Goal: Task Accomplishment & Management: Manage account settings

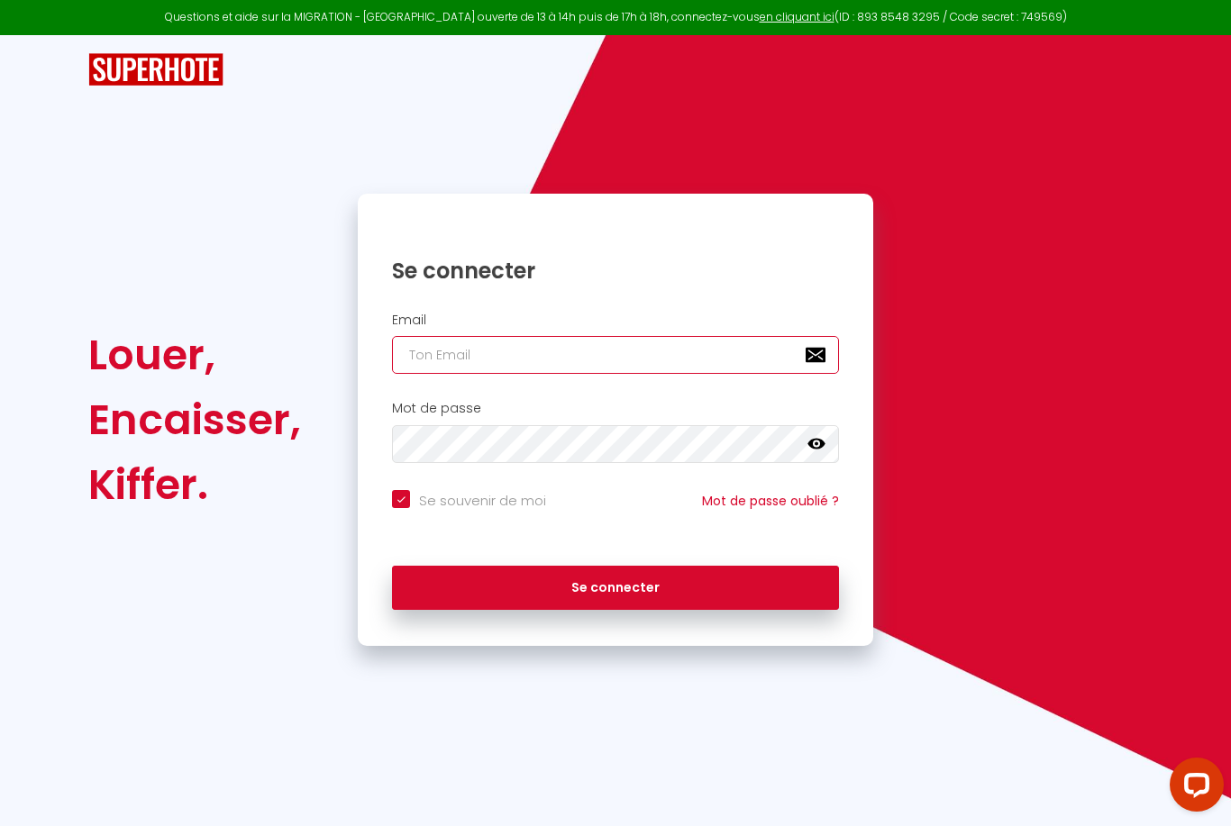
type input "[EMAIL_ADDRESS][DOMAIN_NAME]"
click at [615, 585] on button "Se connecter" at bounding box center [615, 588] width 447 height 45
checkbox input "true"
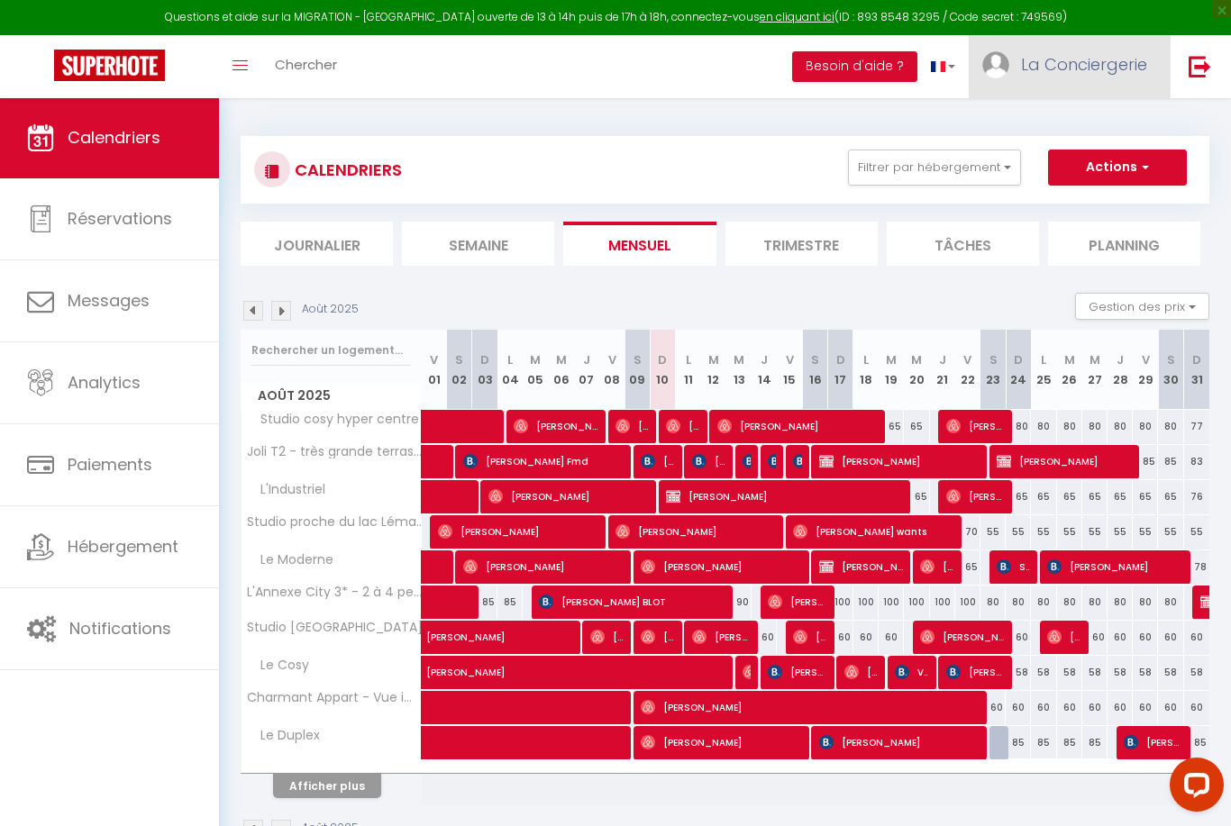
click at [1113, 72] on span "La Conciergerie" at bounding box center [1084, 64] width 126 height 23
click at [1096, 123] on link "Paramètres" at bounding box center [1097, 125] width 133 height 31
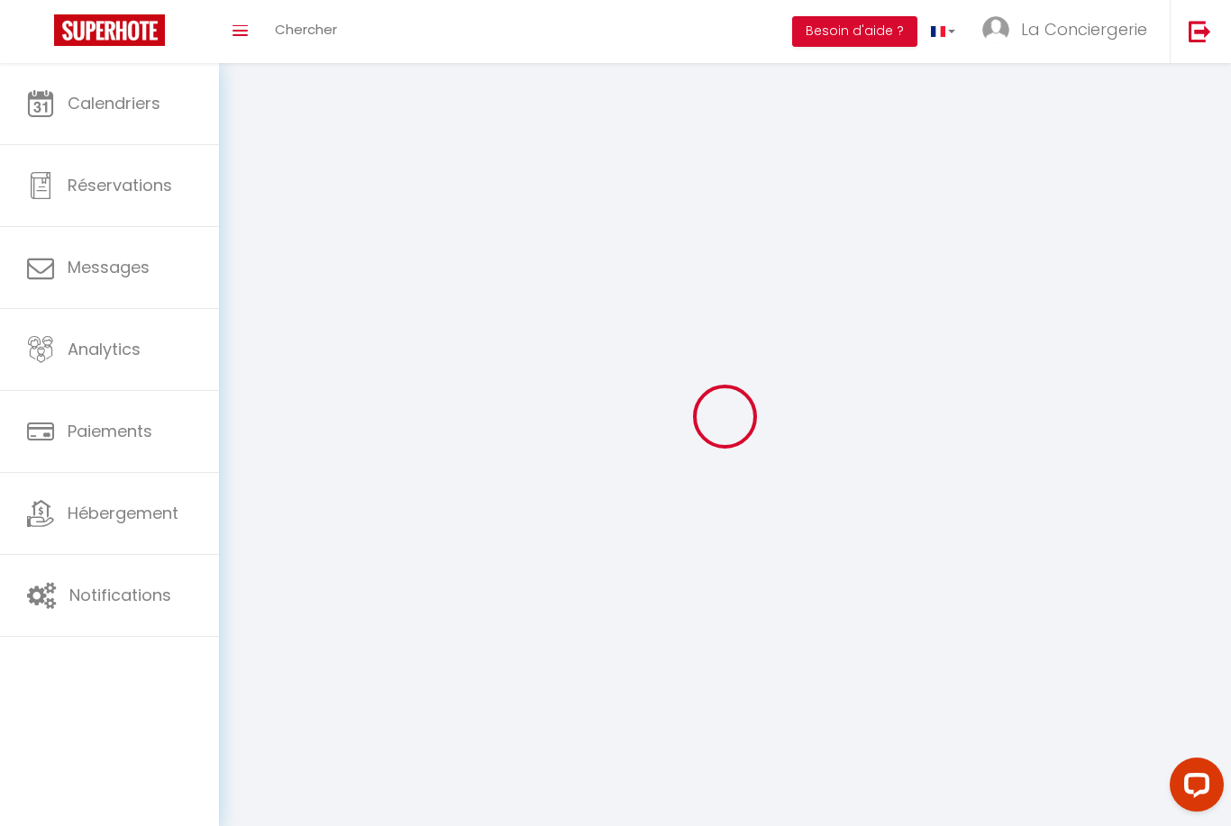
select select
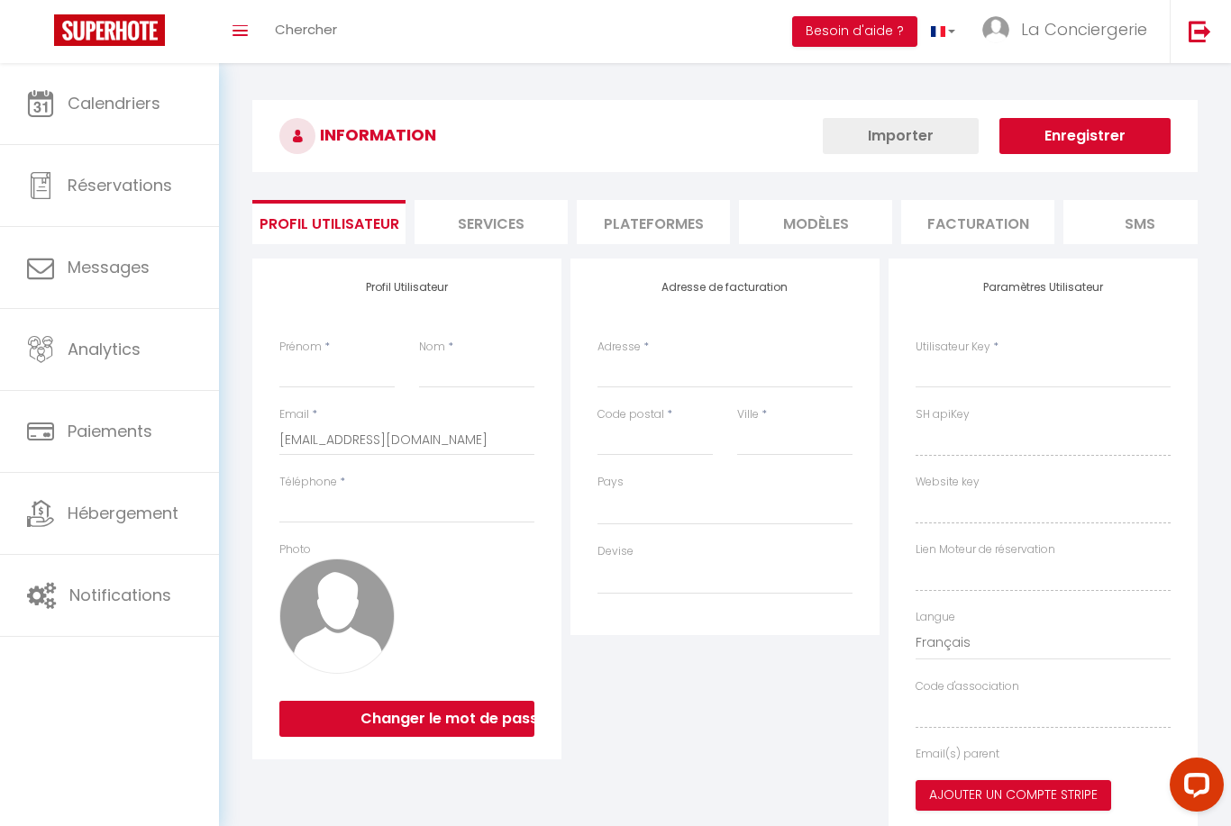
type input "La Conciergerie"
type input "Lémanique"
type input "0664233646"
type input "[STREET_ADDRESS]"
type input "74140"
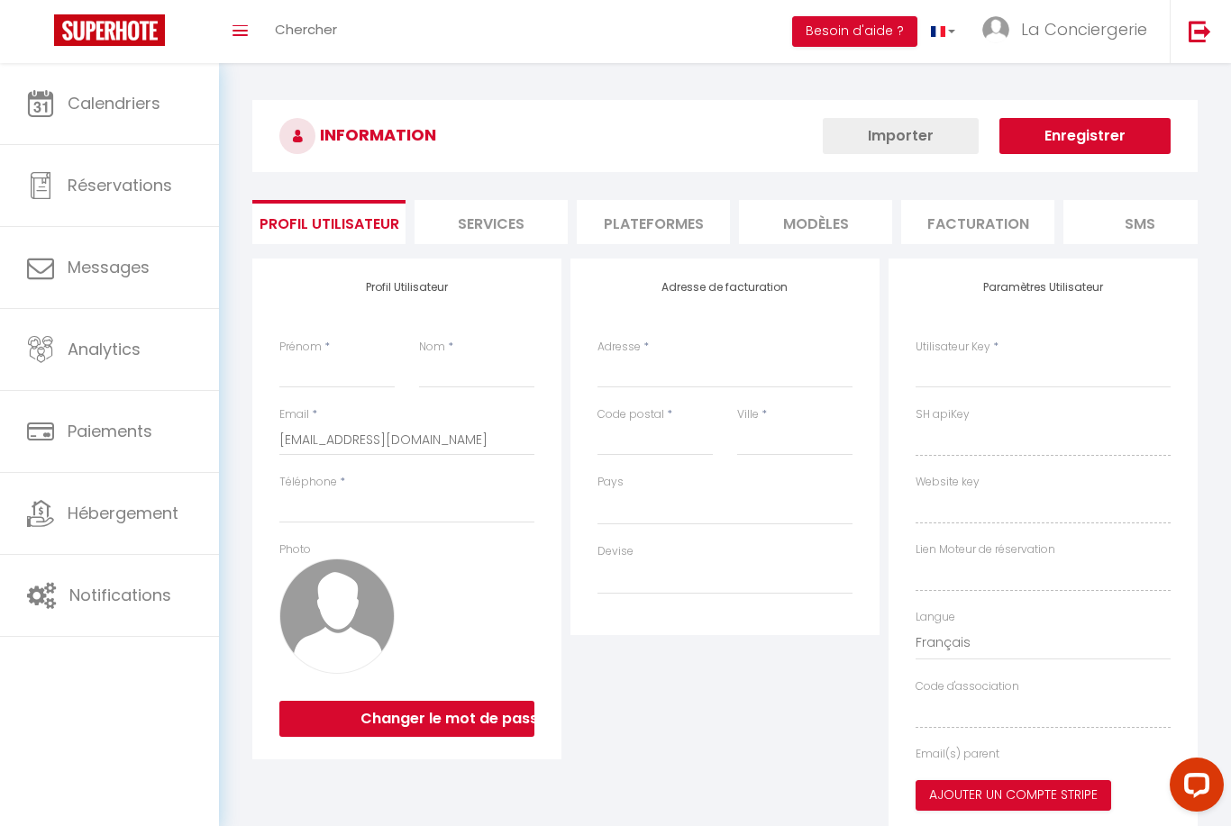
type input "Messery"
type input "XrjcmF5dWcHHie6f3QF0hBGEX"
type input "WgmvxuzKG0GDfGGemmRBsfVhg"
type input "[URL][DOMAIN_NAME]"
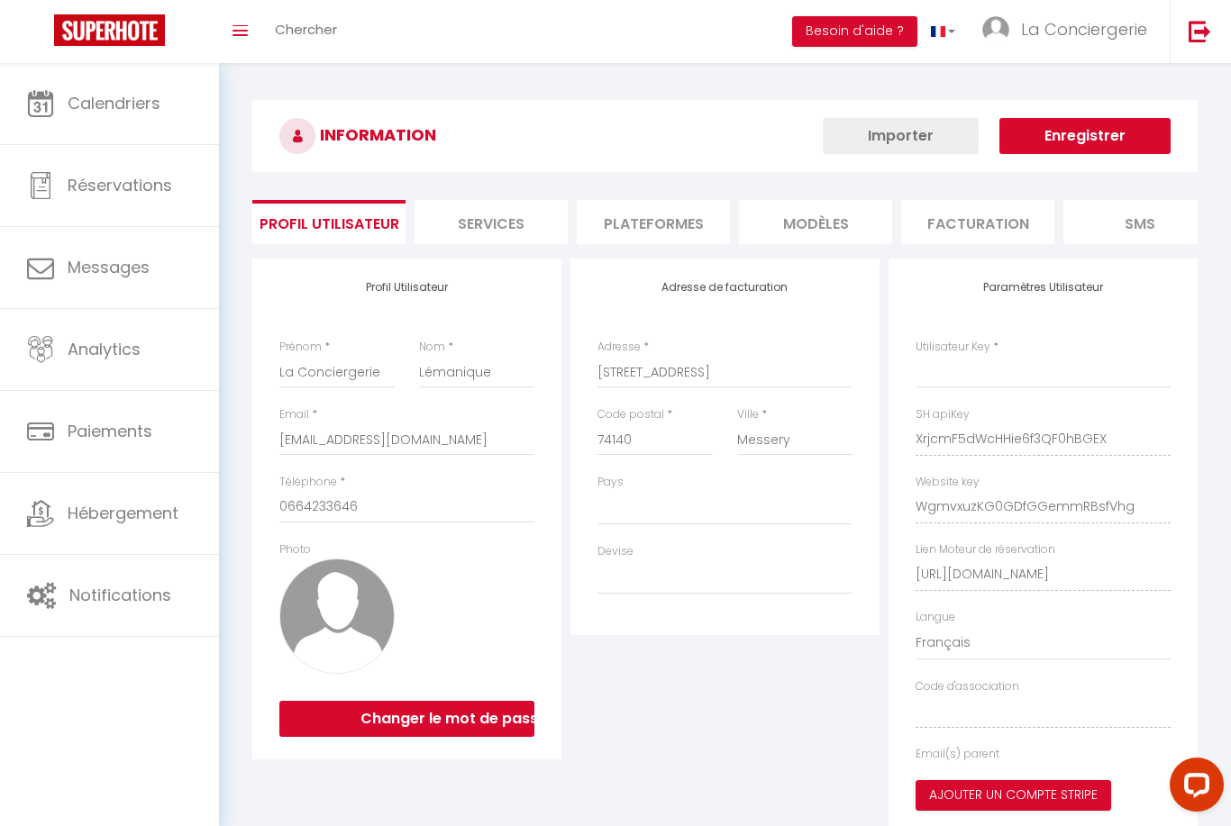
select select "28"
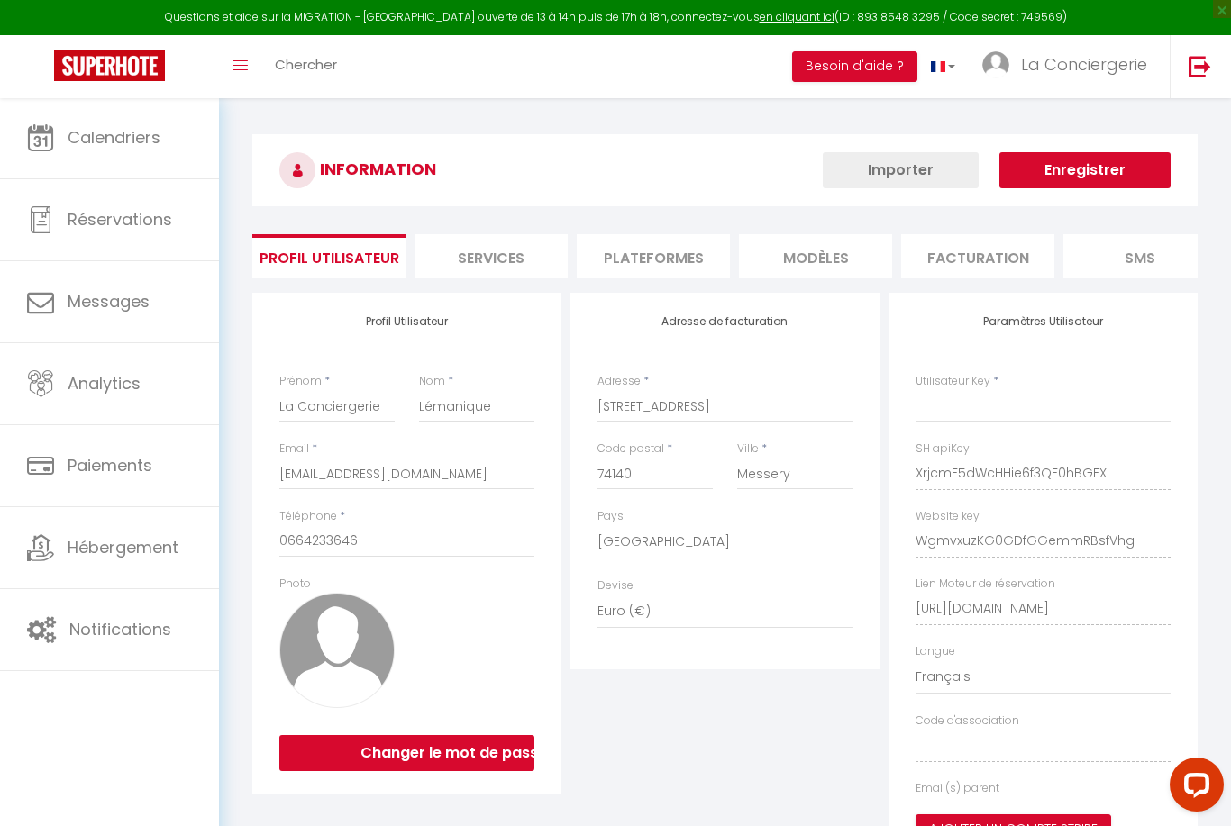
select select "fr"
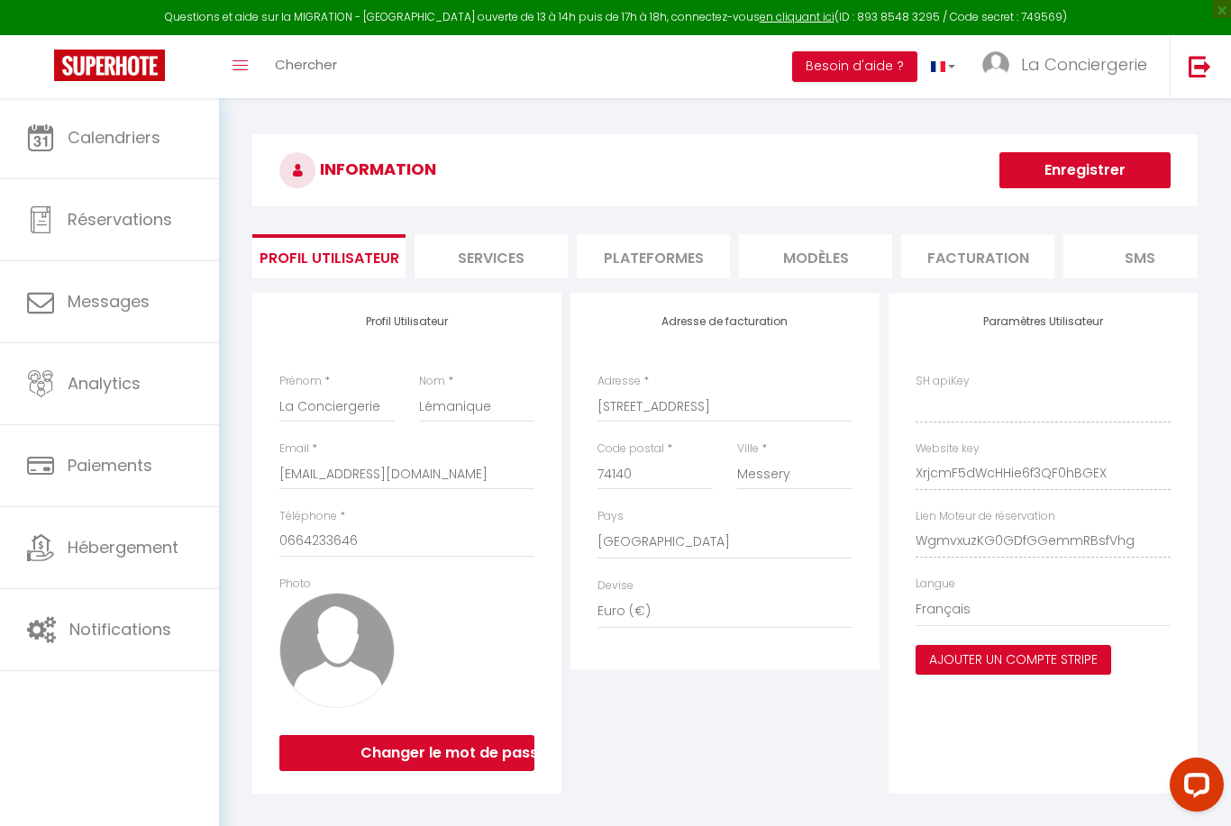
type input "XrjcmF5dWcHHie6f3QF0hBGEX"
type input "WgmvxuzKG0GDfGGemmRBsfVhg"
type input "[URL][DOMAIN_NAME]"
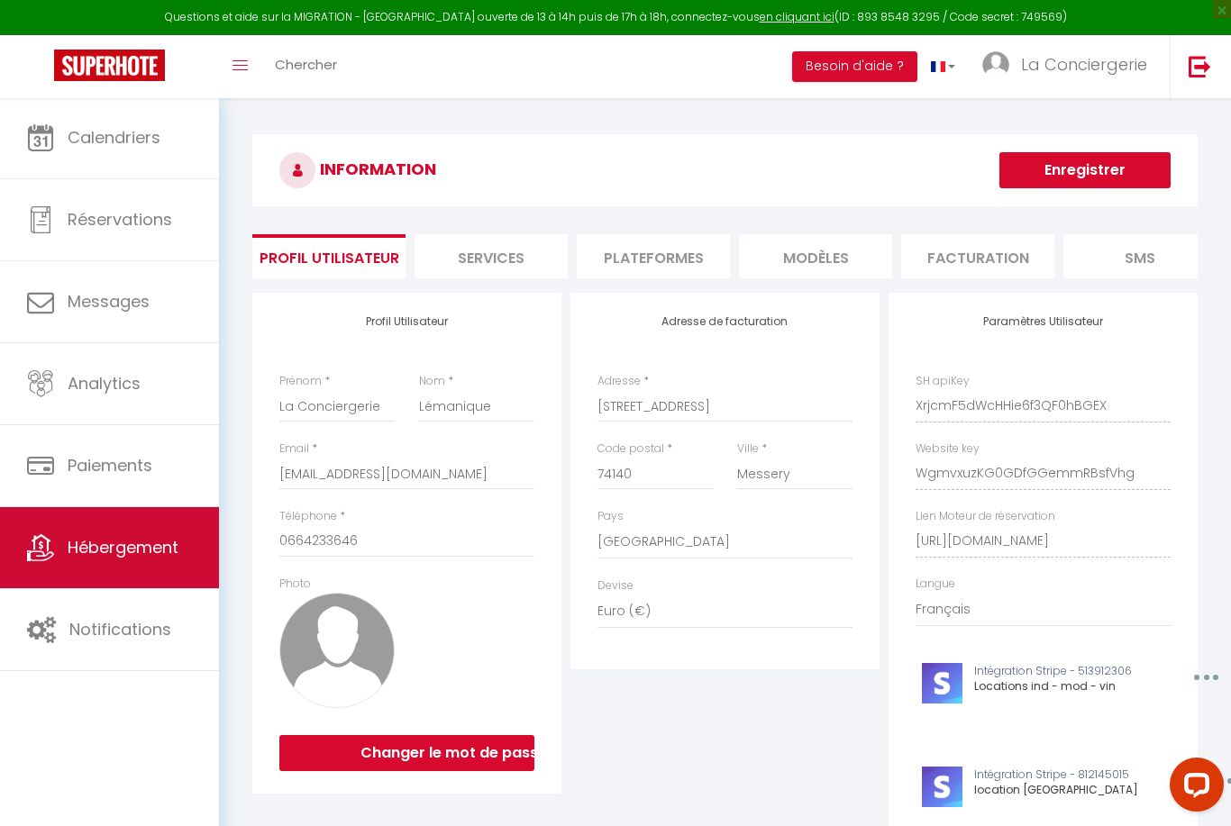
click at [114, 539] on span "Hébergement" at bounding box center [123, 547] width 111 height 23
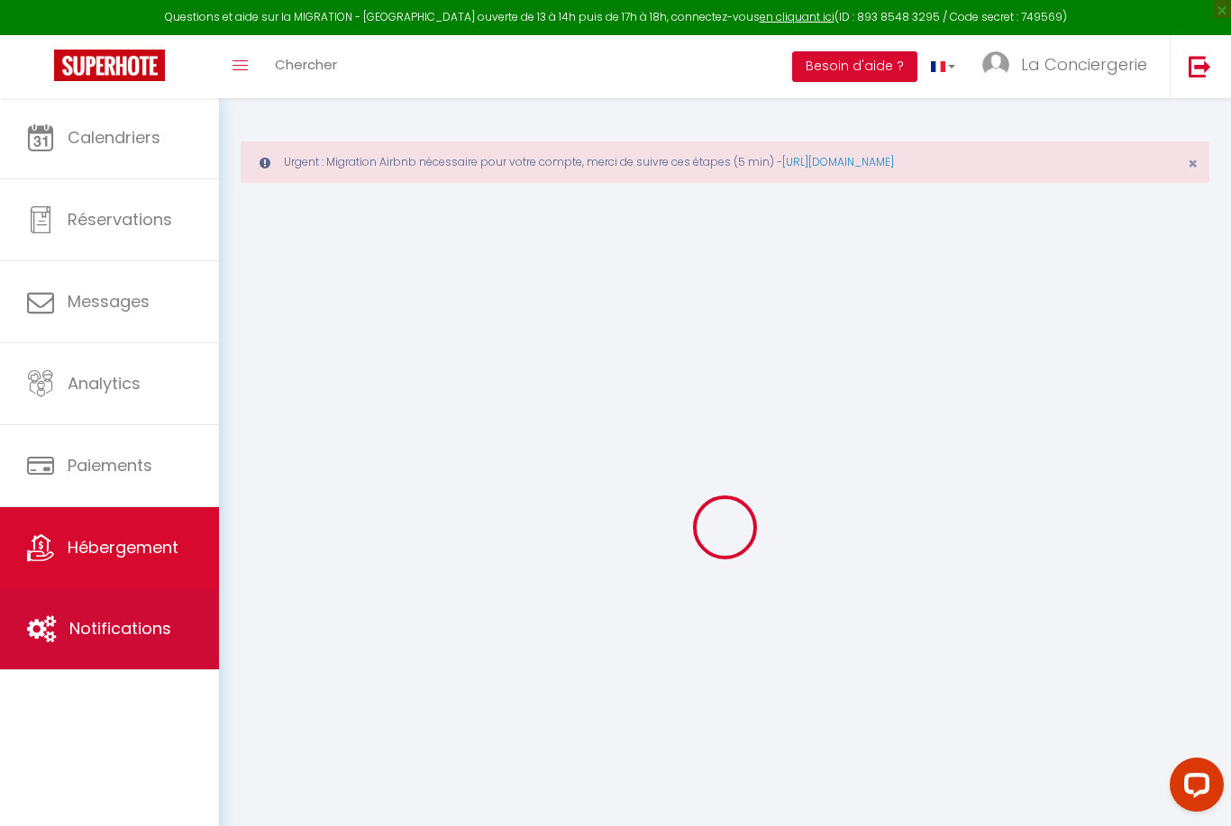
click at [138, 623] on span "Notifications" at bounding box center [120, 628] width 102 height 23
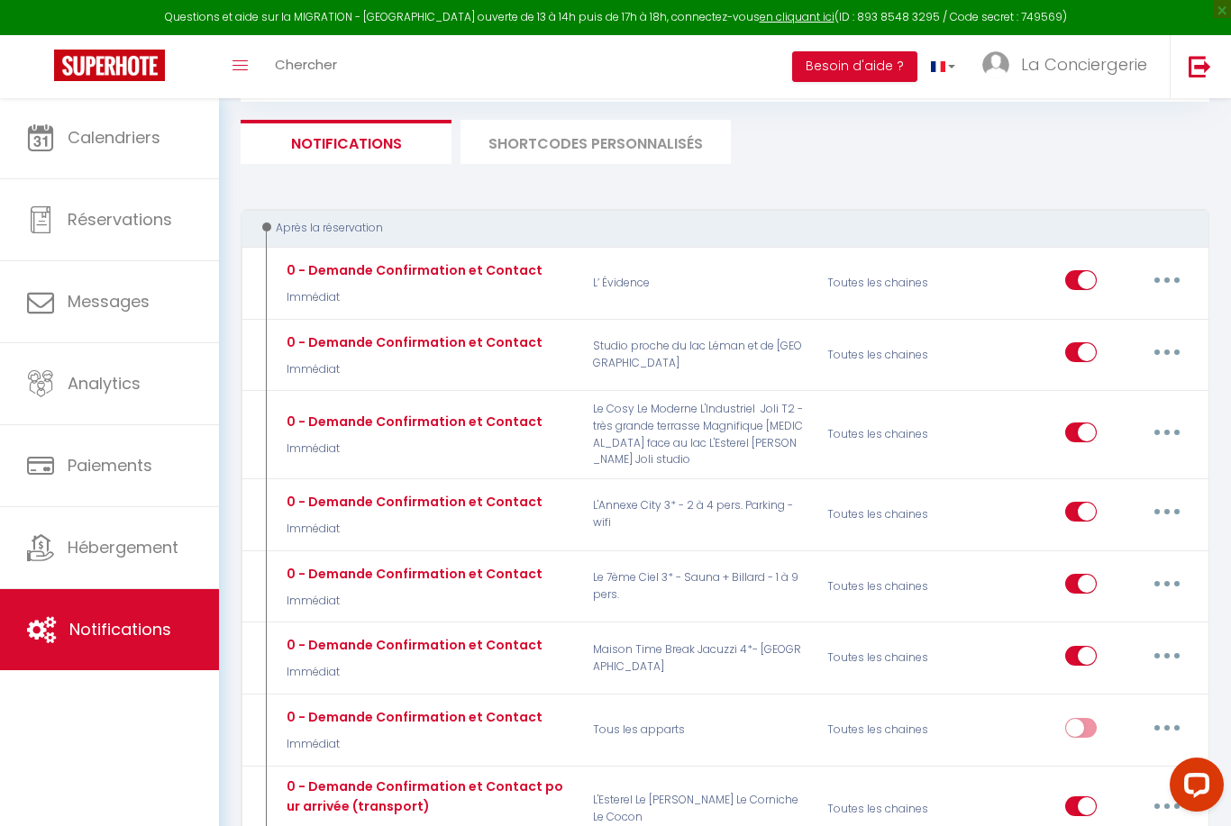
select select
checkbox input "false"
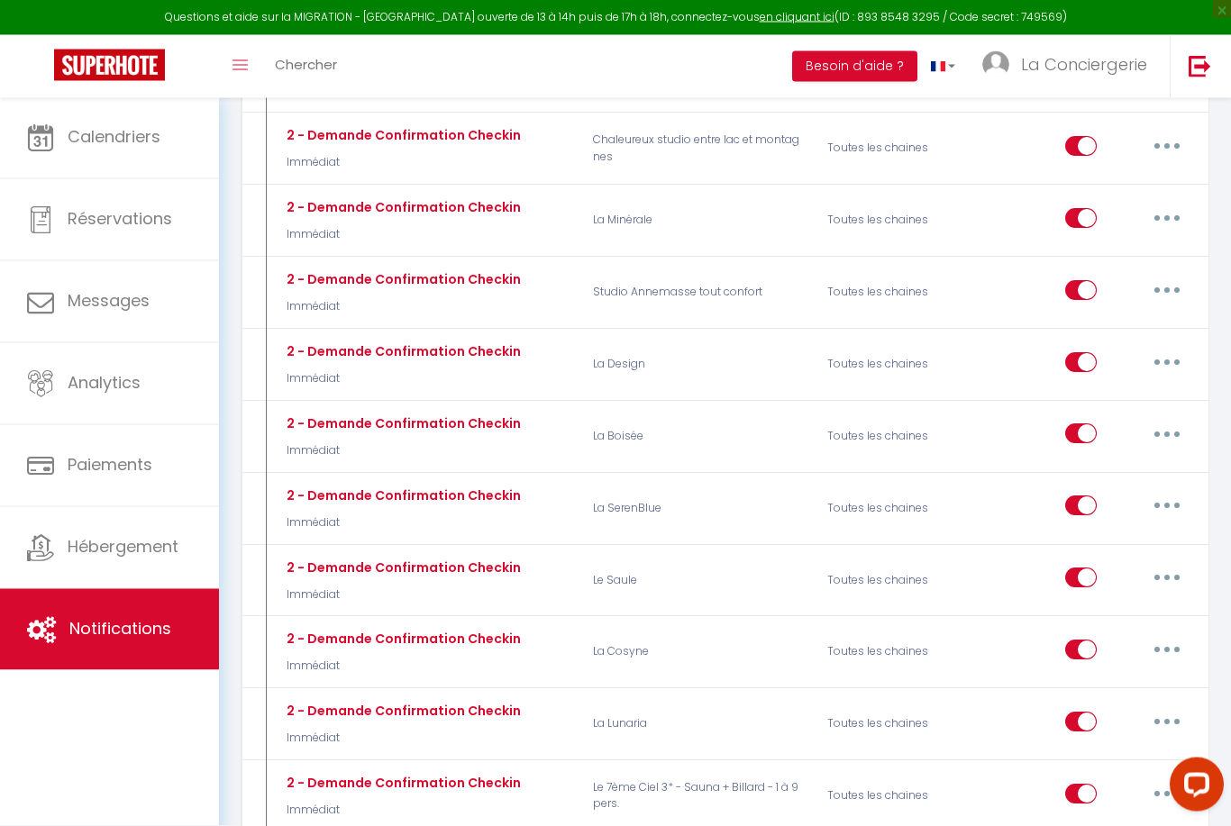
scroll to position [5605, 0]
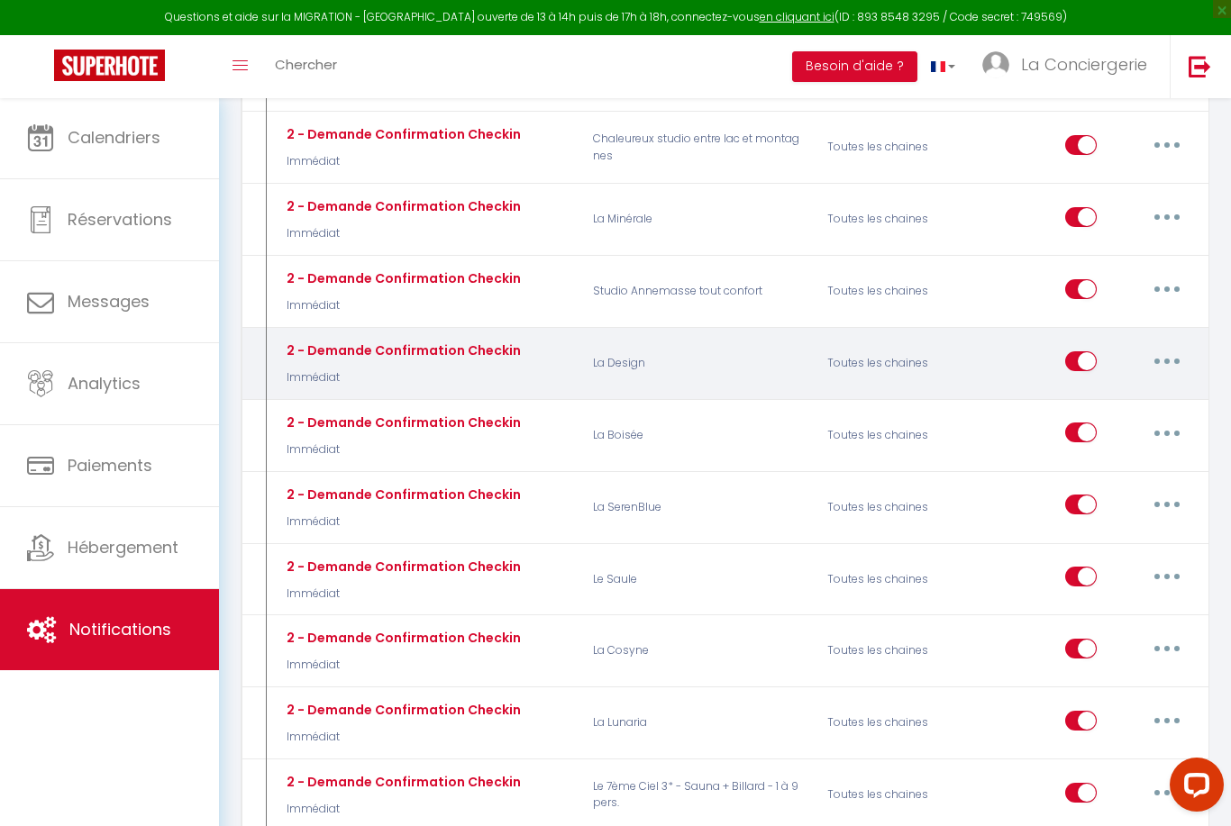
click at [1174, 347] on button "button" at bounding box center [1166, 361] width 50 height 29
click at [1104, 386] on link "Editer" at bounding box center [1119, 401] width 133 height 31
type input "2 - Demande Confirmation Checkin"
select select "Immédiat"
select select "if_booking_is_paid"
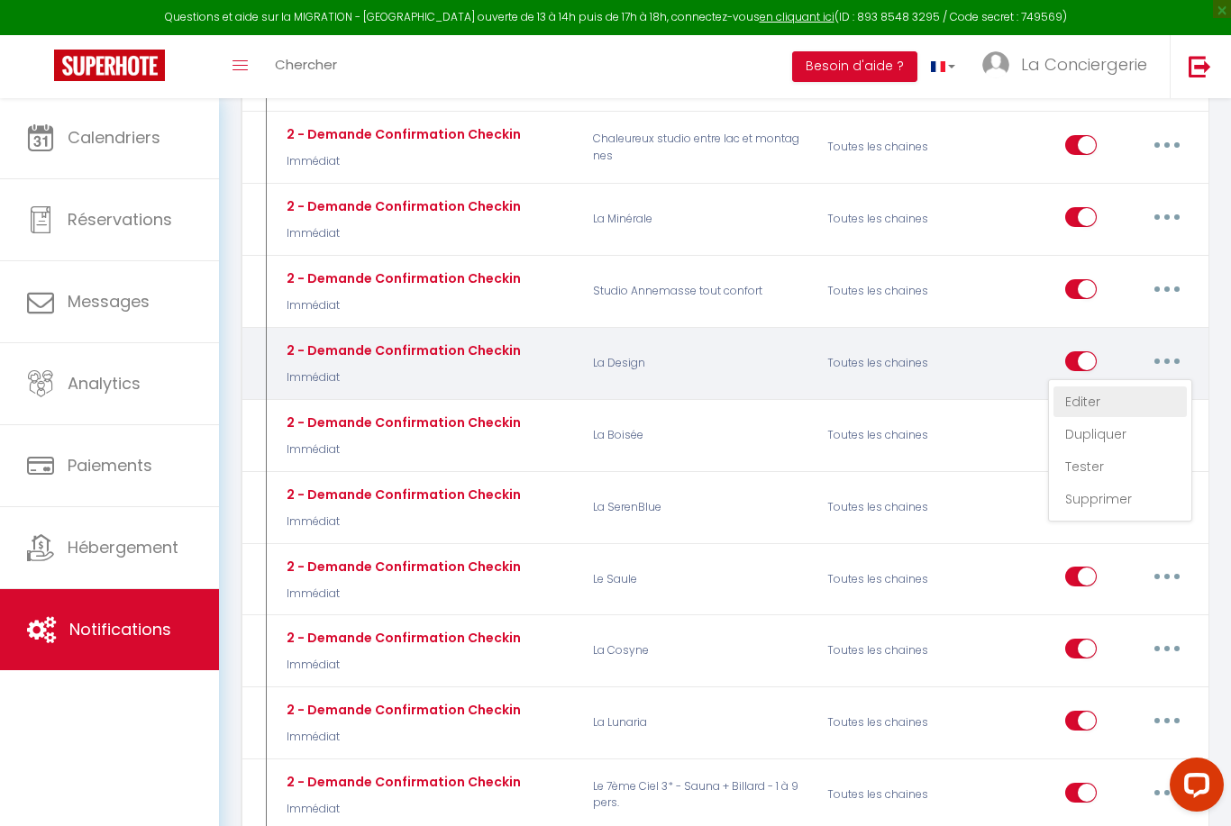
checkbox input "true"
checkbox input "false"
radio input "true"
type input "Procédure pour le checkin - [RENTAL:NAME]"
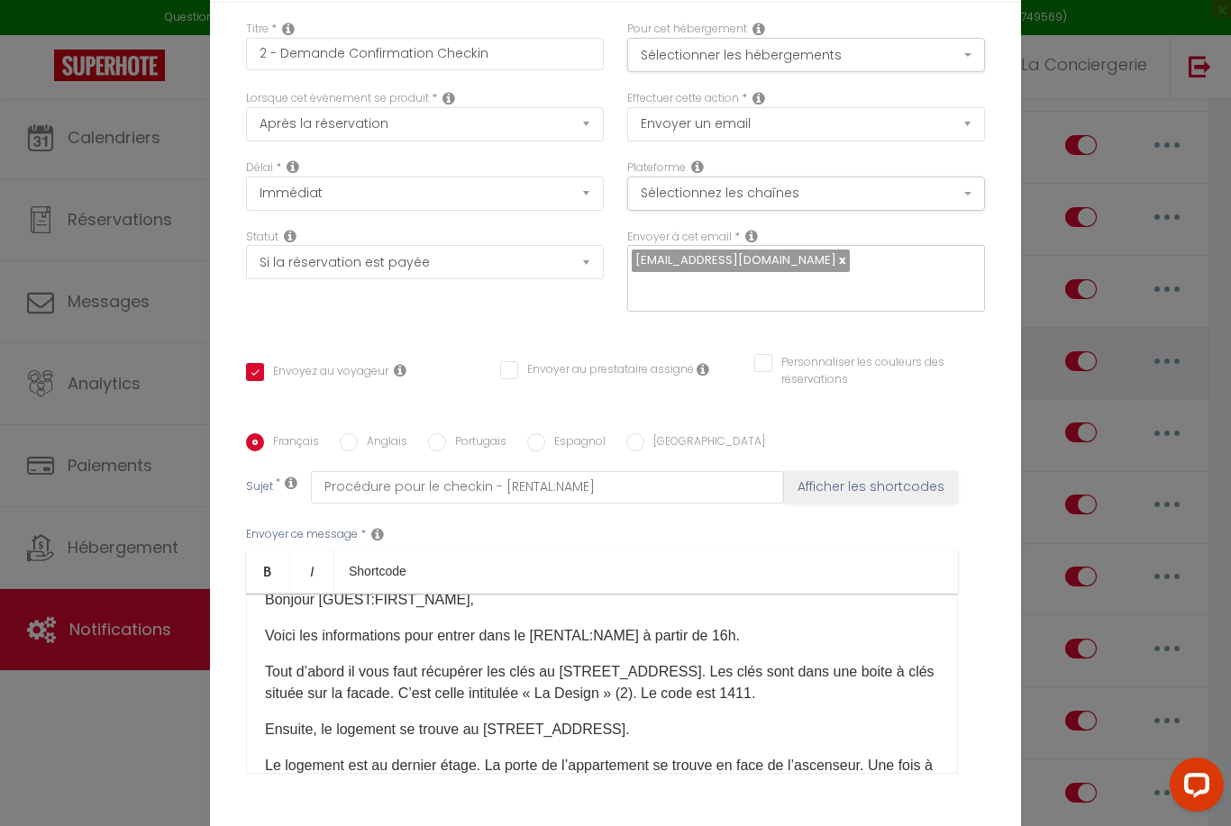
scroll to position [23, 0]
click at [881, 740] on div "Bonjour [GUEST:FIRST_NAME], Voici les informations pour entrer dans le [RENTAL:…" at bounding box center [602, 684] width 712 height 180
click at [863, 705] on p "Tout d’abord il vous faut récupérer les clés au [STREET_ADDRESS]. Les clés sont…" at bounding box center [602, 683] width 674 height 43
click at [858, 705] on p "Tout d’abord il vous faut récupérer les clés au [STREET_ADDRESS]. Les clés sont…" at bounding box center [602, 683] width 674 height 43
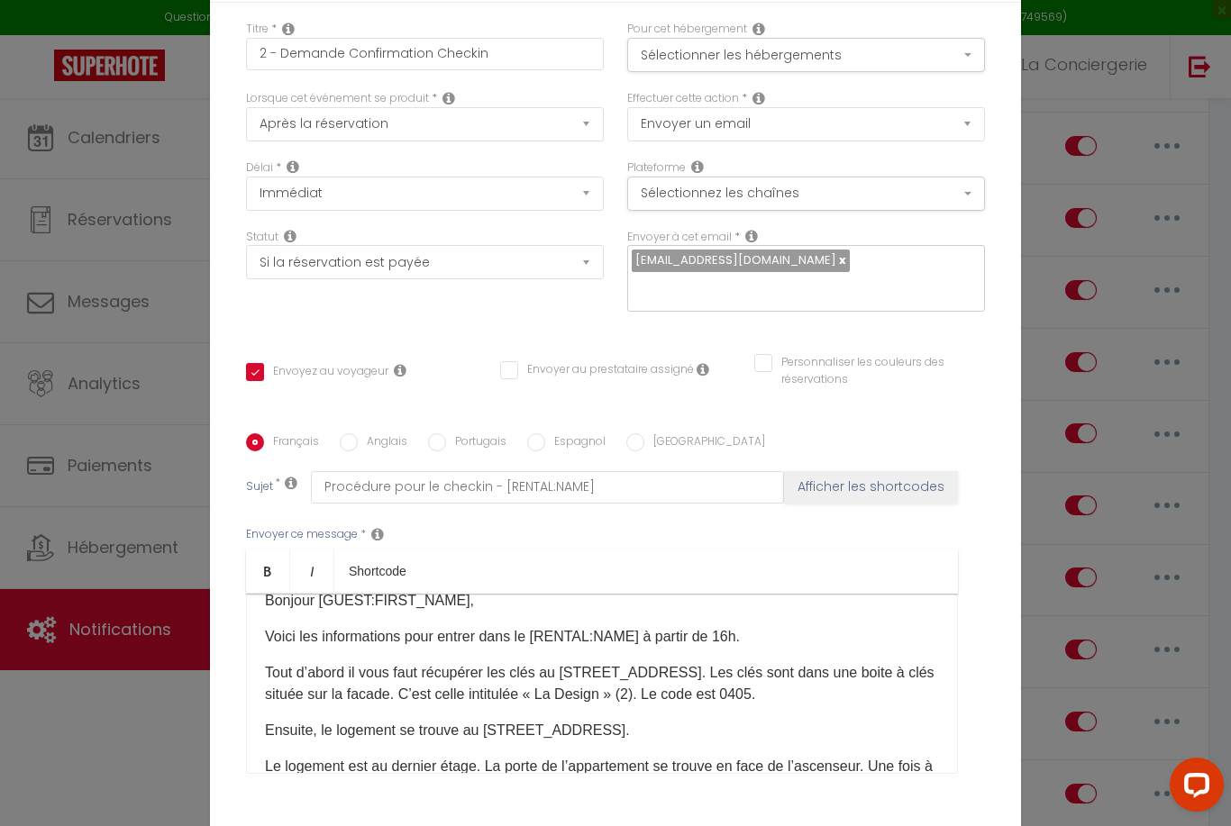
click at [856, 581] on ul "Bold Italic Shortcode" at bounding box center [602, 571] width 712 height 44
click at [362, 453] on label "Anglais" at bounding box center [383, 443] width 50 height 20
click at [358, 451] on input "Anglais" at bounding box center [349, 442] width 18 height 18
radio input "true"
checkbox input "true"
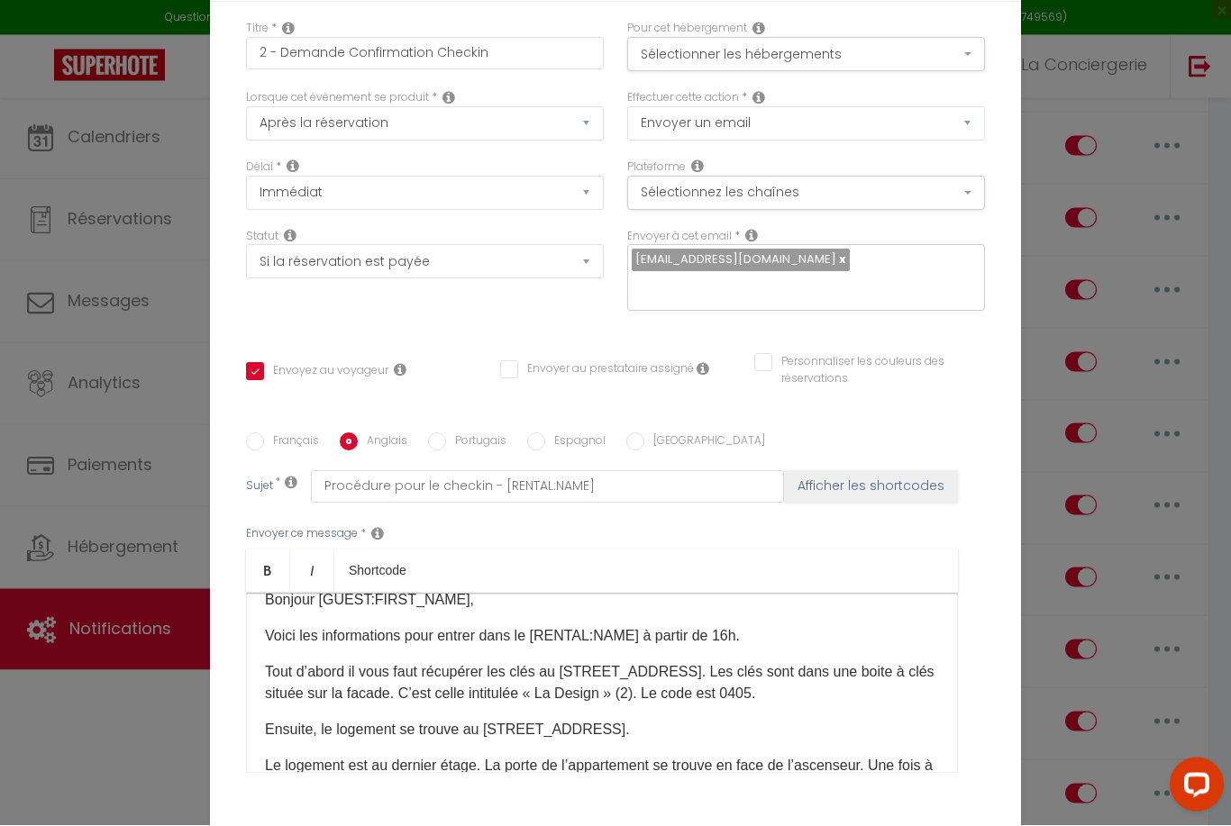
checkbox input "false"
type input "Checkin procedure - [RENTAL:NAME]"
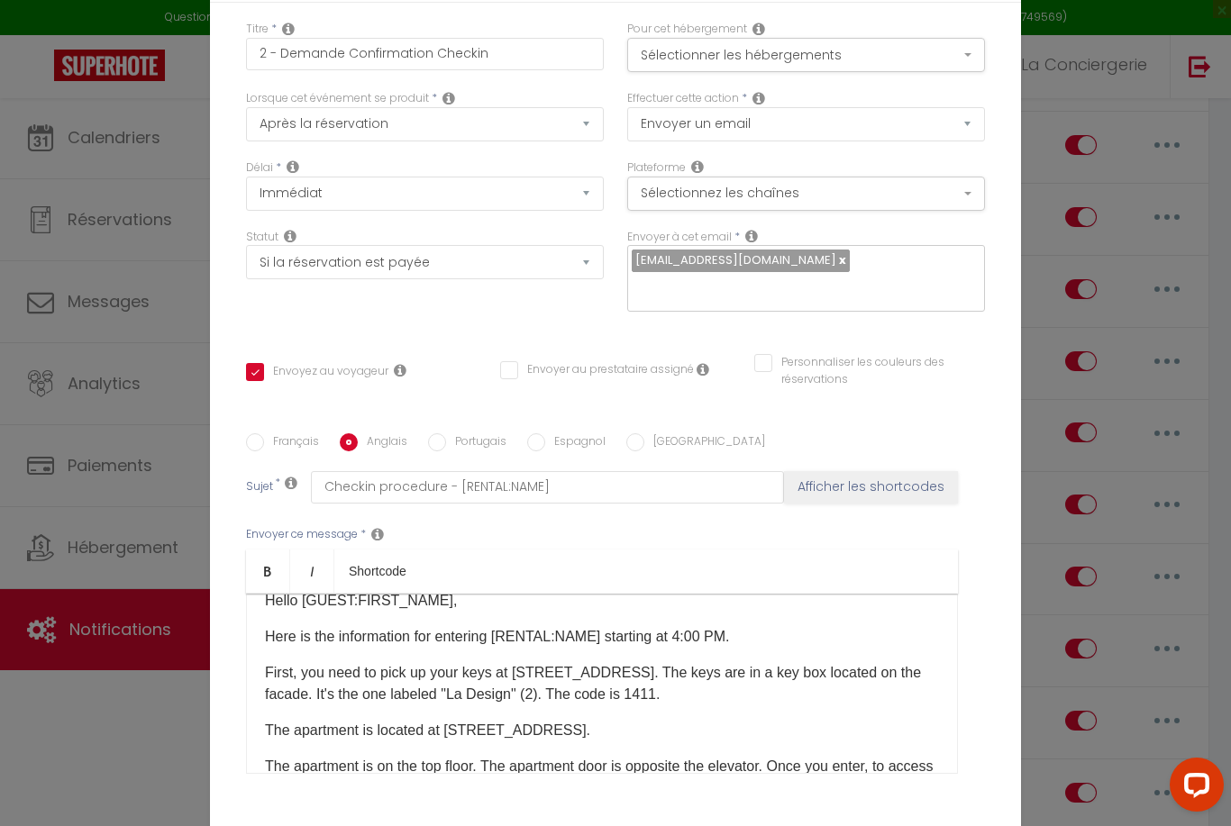
click at [748, 705] on p "First, you need to pick up your keys at [STREET_ADDRESS]. The keys are in a key…" at bounding box center [602, 683] width 674 height 43
click at [665, 570] on div "Envoyer ce message * Bold Italic Shortcode Rich text editor Hello [GUEST:FIRST_…" at bounding box center [615, 650] width 739 height 293
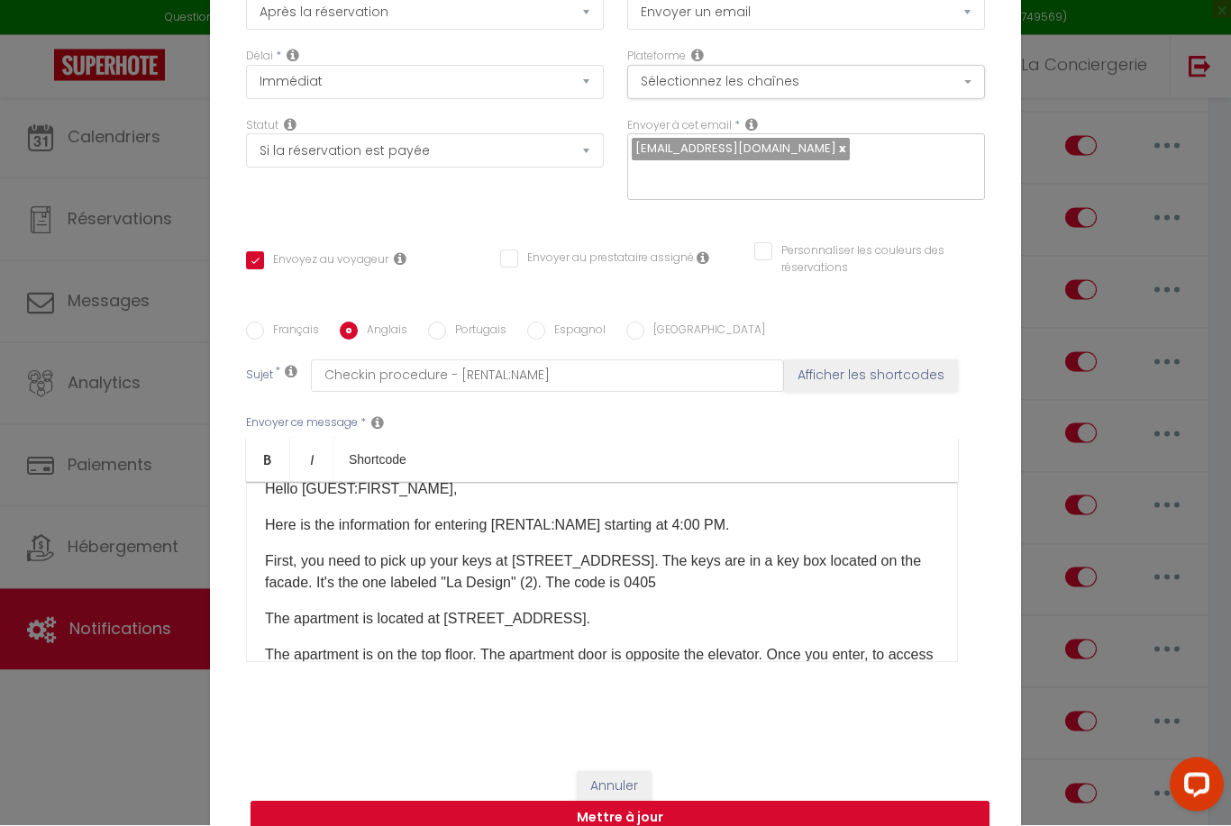
scroll to position [110, 0]
click at [724, 825] on button "Mettre à jour" at bounding box center [619, 820] width 739 height 34
checkbox input "true"
checkbox input "false"
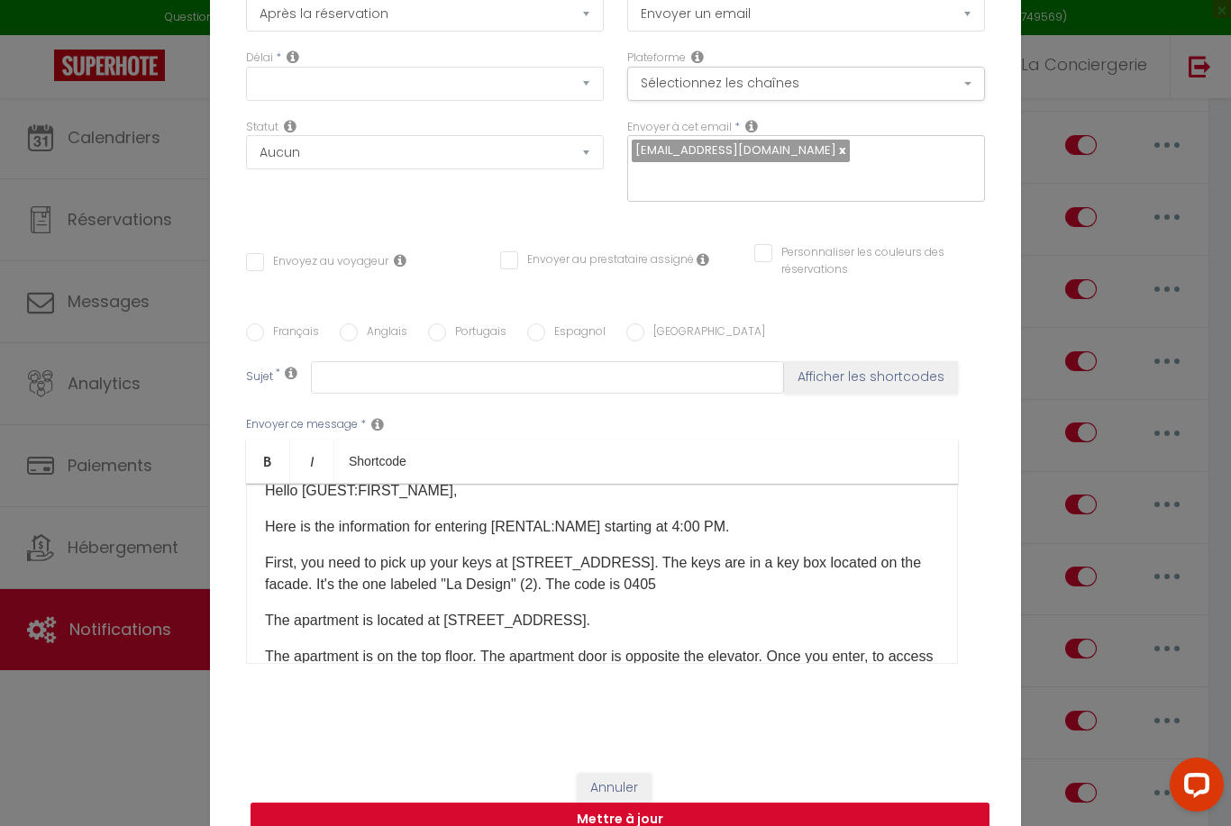
scroll to position [0, 0]
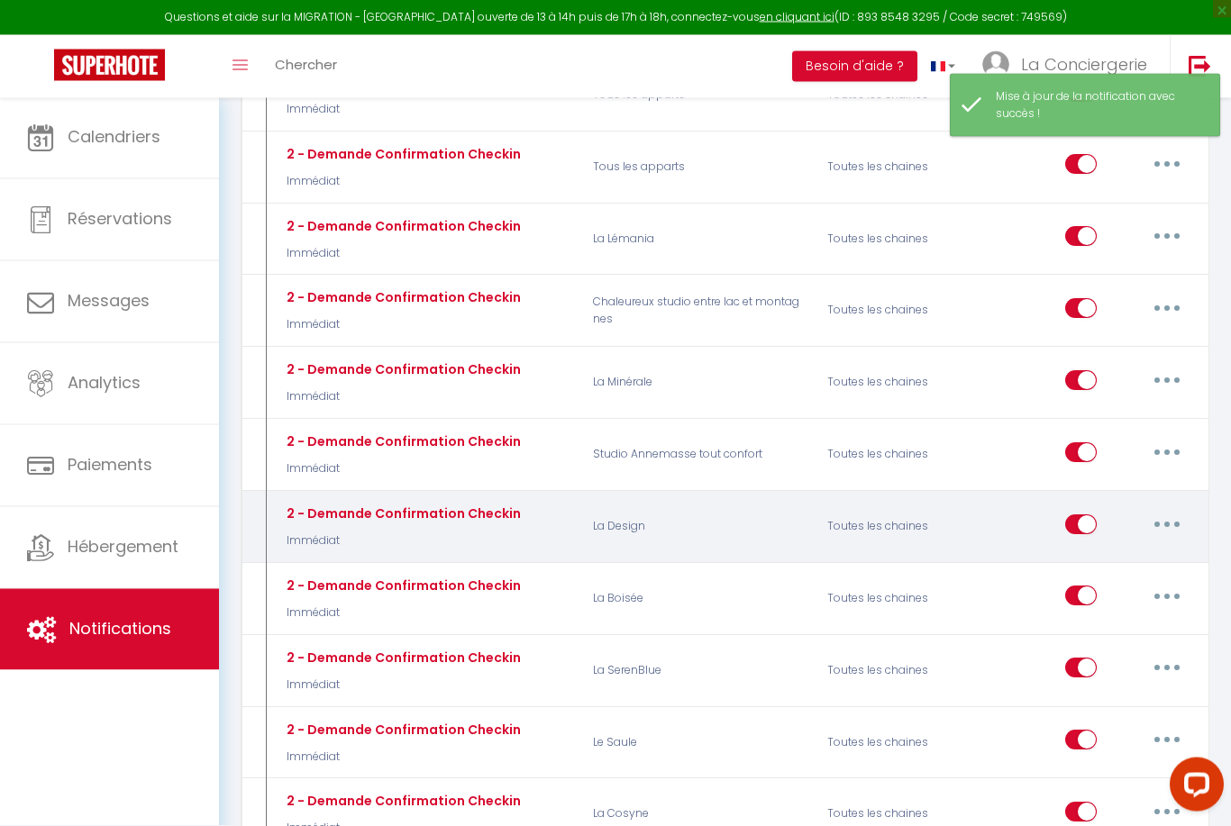
click at [1171, 511] on button "button" at bounding box center [1166, 525] width 50 height 29
click at [1124, 549] on link "Editer" at bounding box center [1119, 564] width 133 height 31
type input "2 - Demande Confirmation Checkin"
select select "Immédiat"
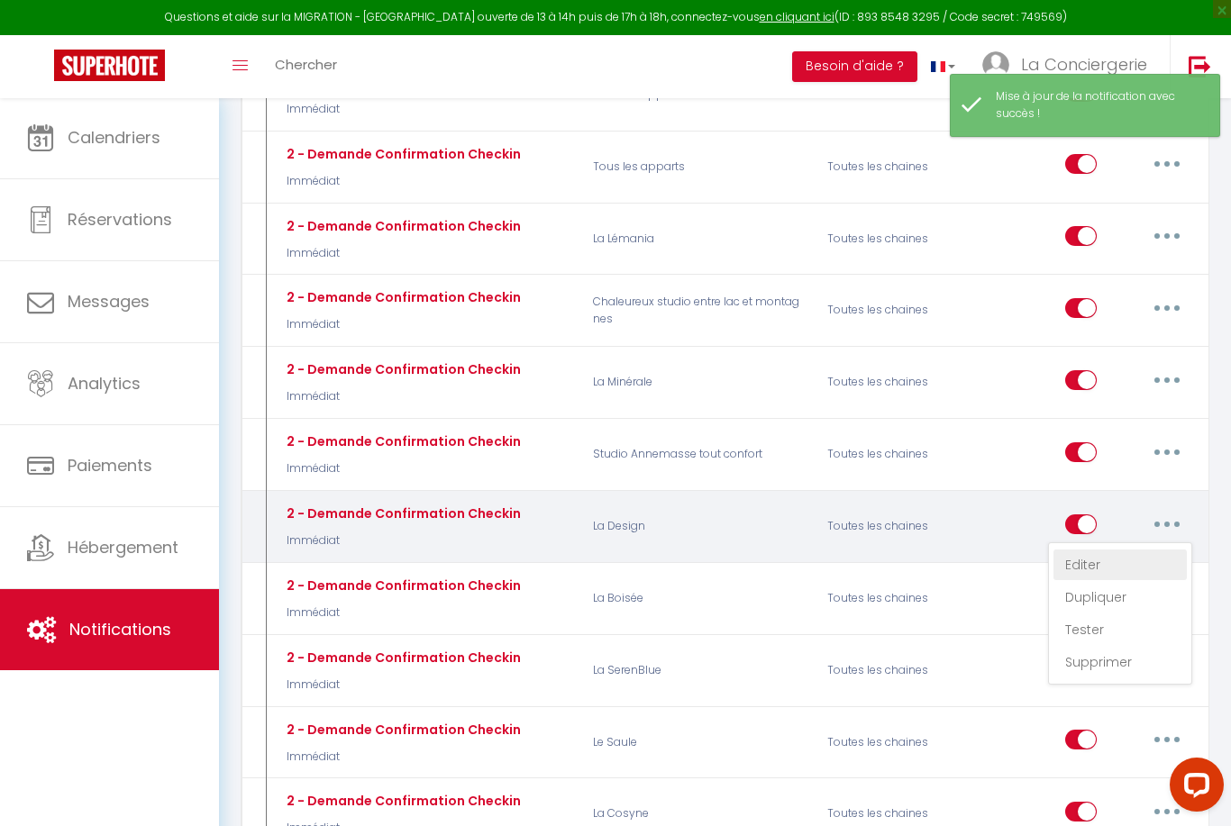
select select "if_booking_is_paid"
checkbox input "true"
checkbox input "false"
radio input "true"
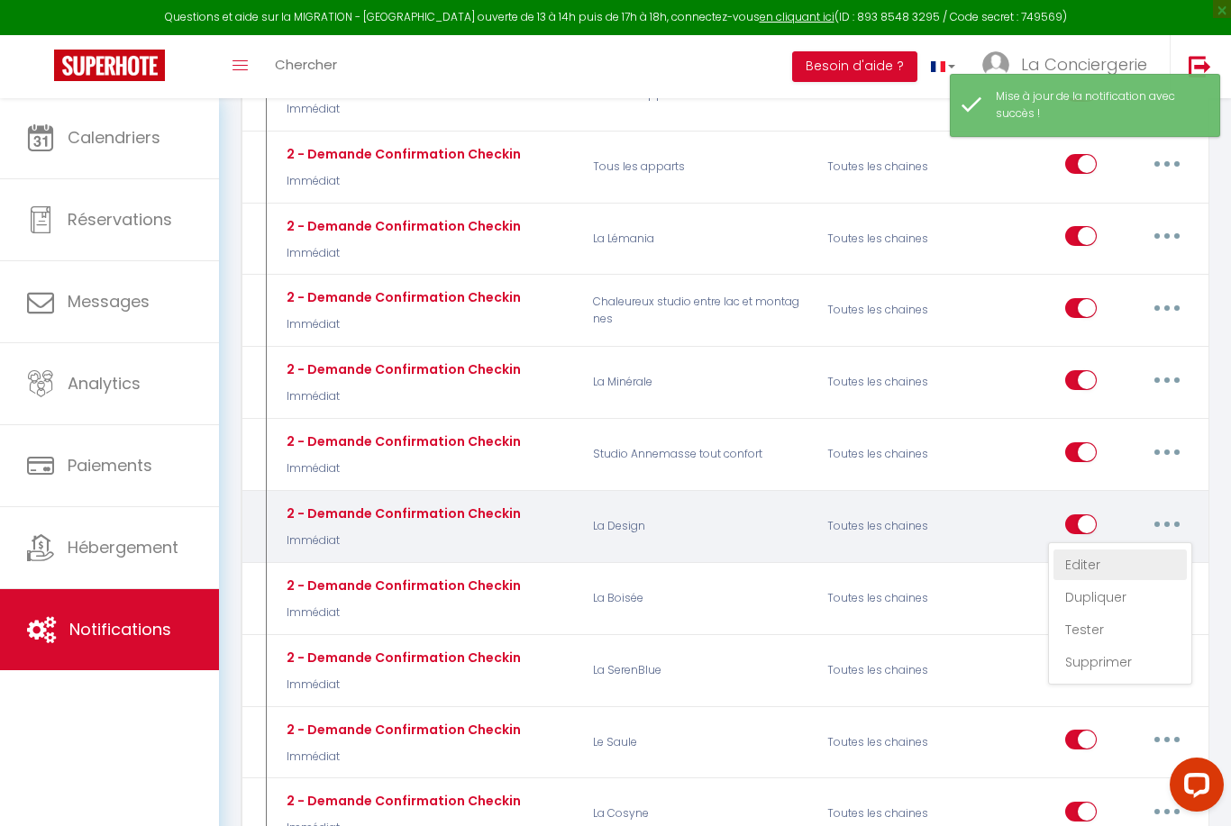
type input "Procédure pour le checkin - [RENTAL:NAME]"
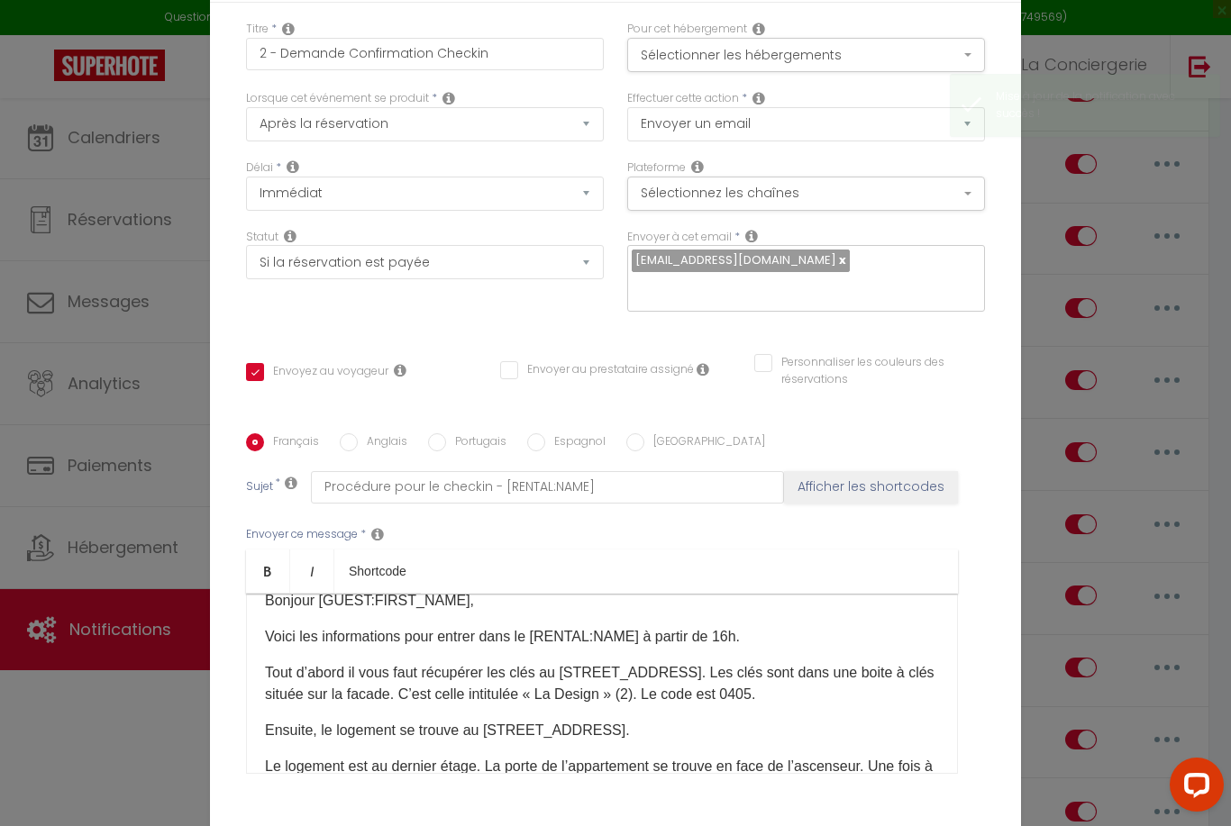
click at [348, 433] on input "Anglais" at bounding box center [349, 442] width 18 height 18
radio input "true"
checkbox input "true"
checkbox input "false"
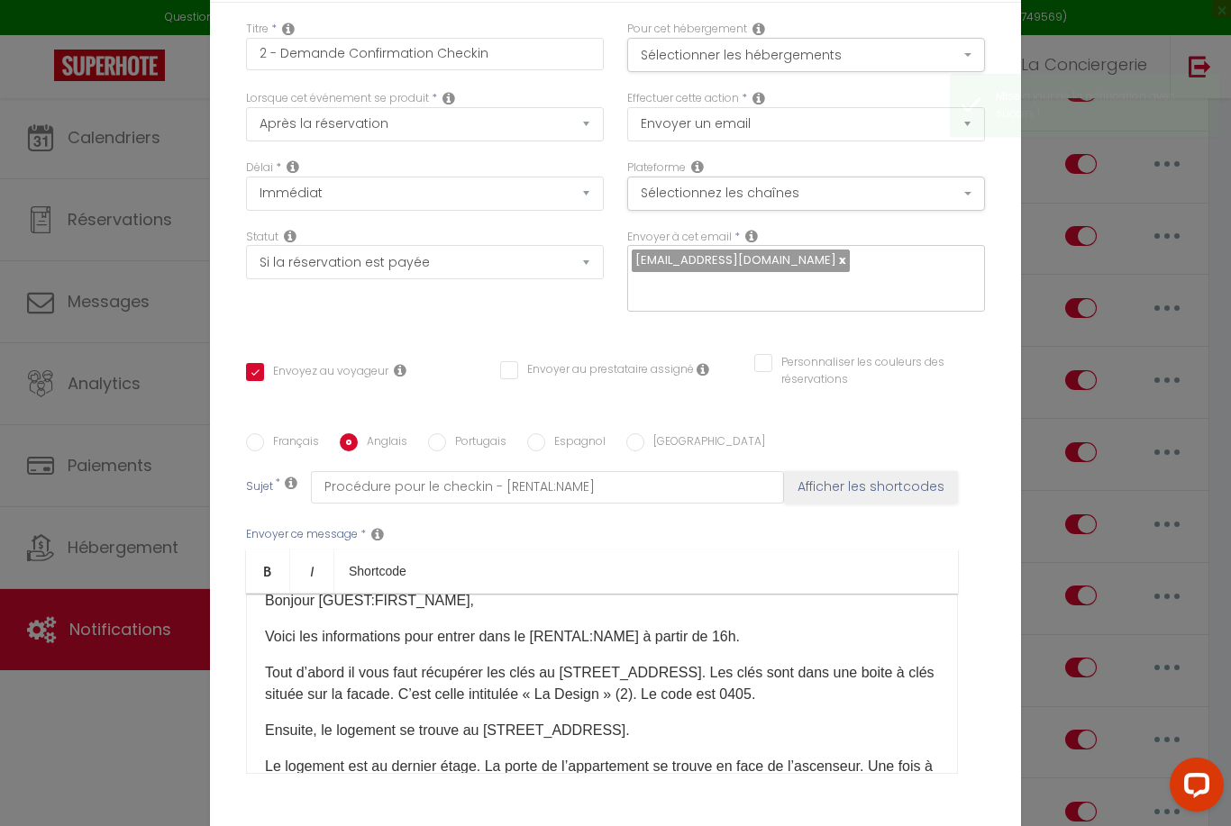
type input "Checkin procedure - [RENTAL:NAME]"
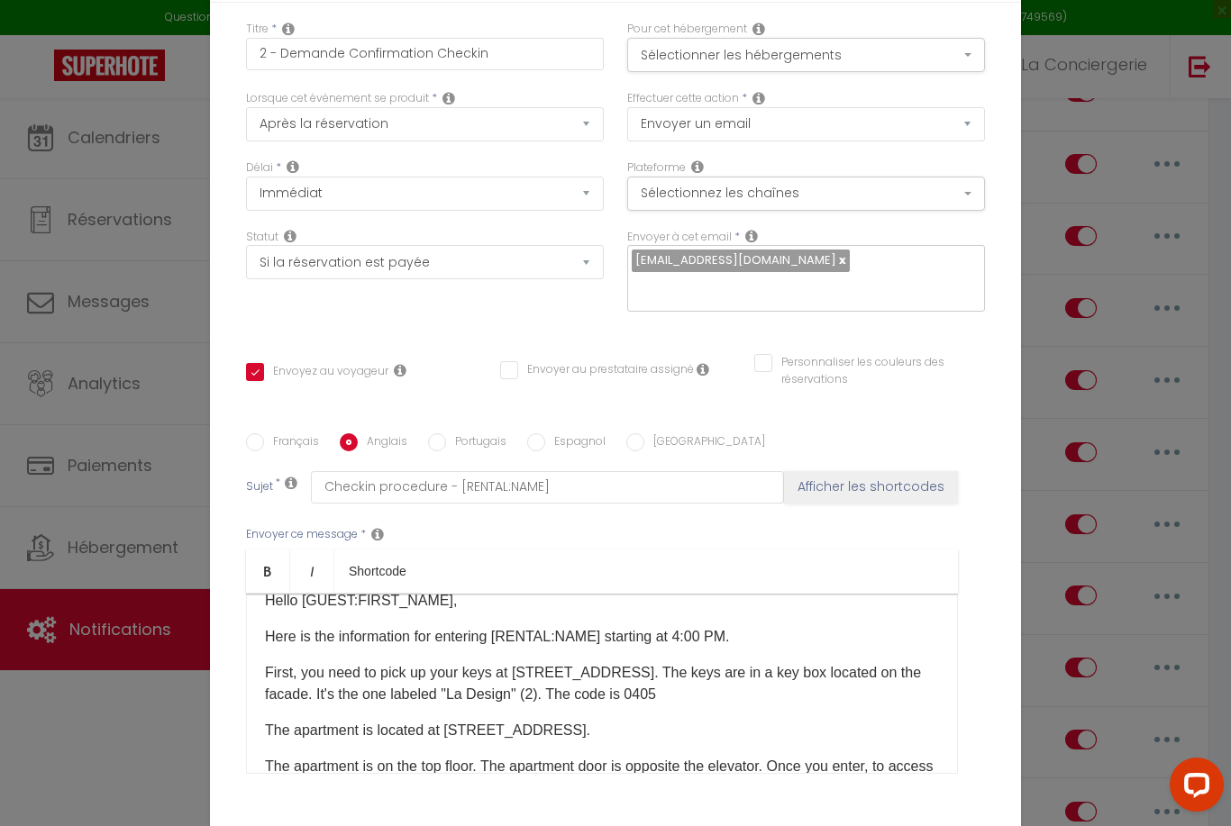
click at [403, 758] on div "Titre * 2 - Demande Confirmation Checkin Pour cet hébergement Sélectionner les …" at bounding box center [615, 434] width 811 height 862
checkbox input "true"
checkbox input "false"
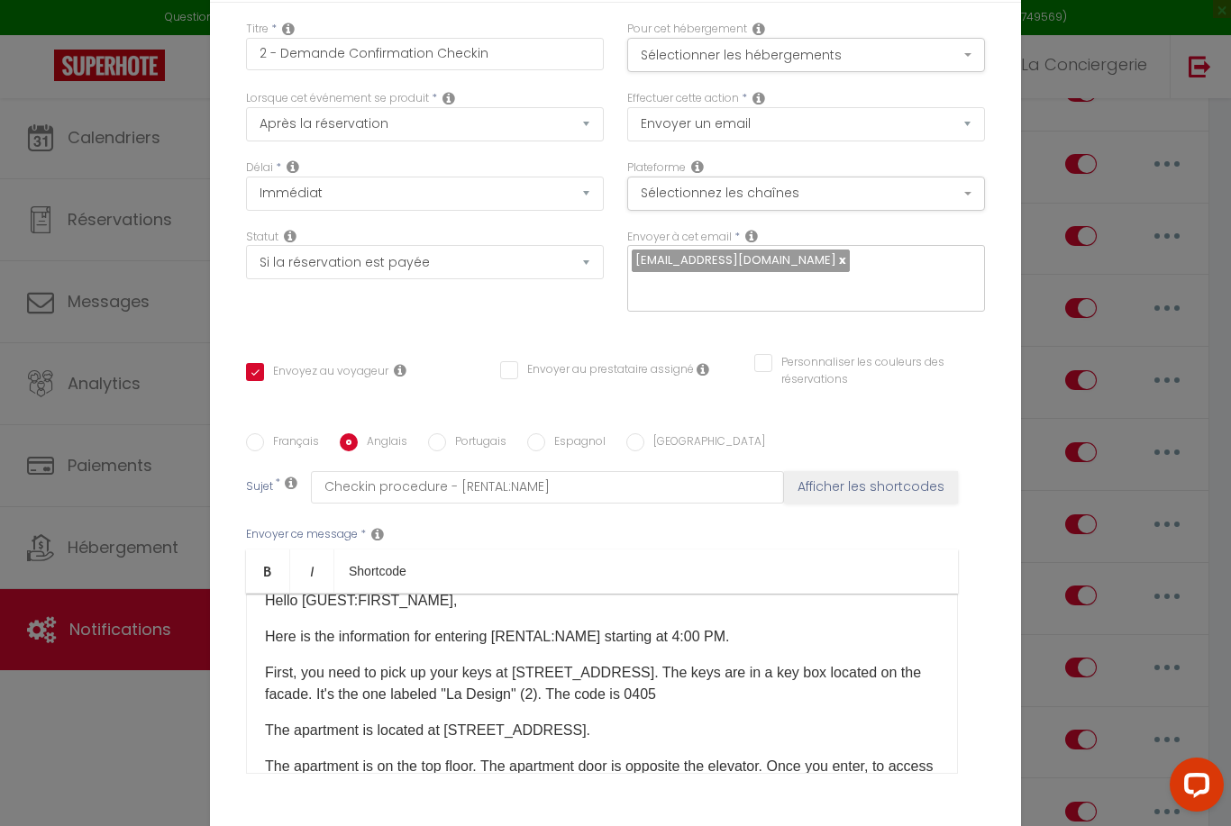
select select "1"
select select
checkbox input "false"
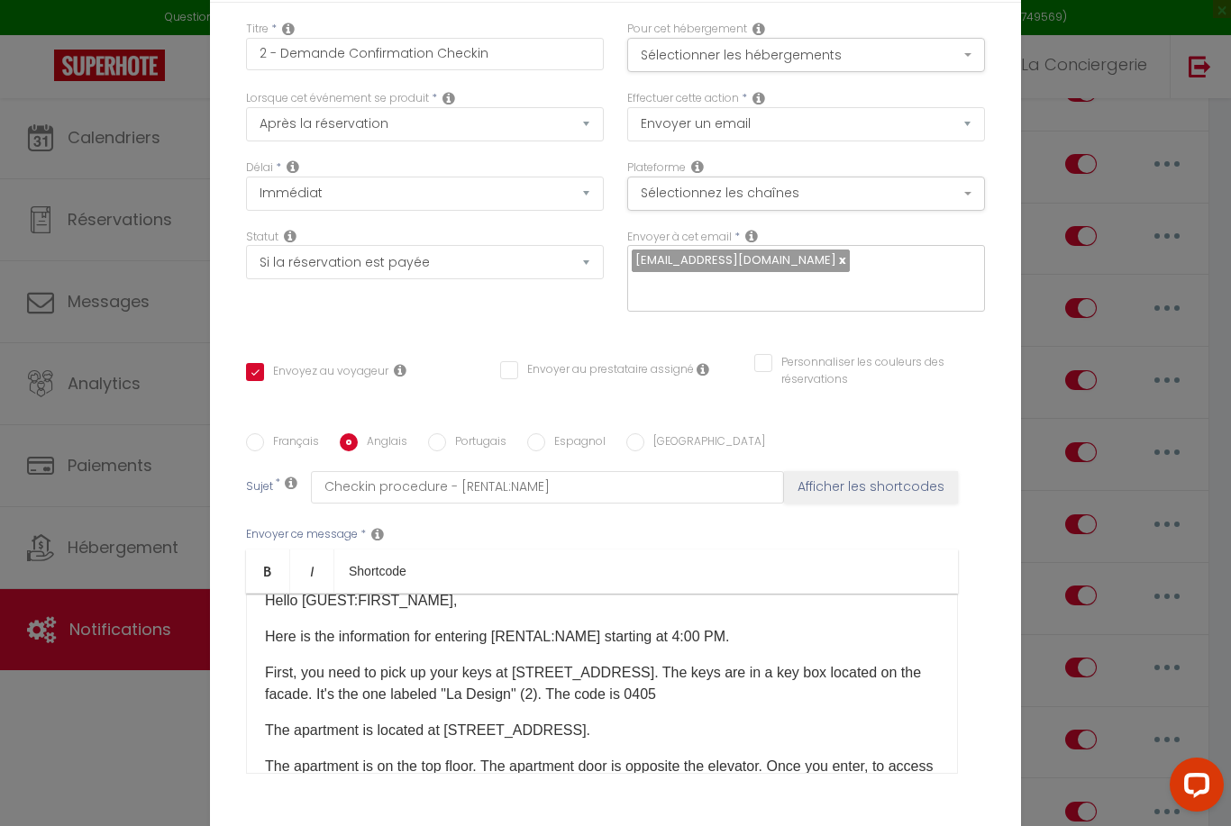
checkbox input "false"
radio input "false"
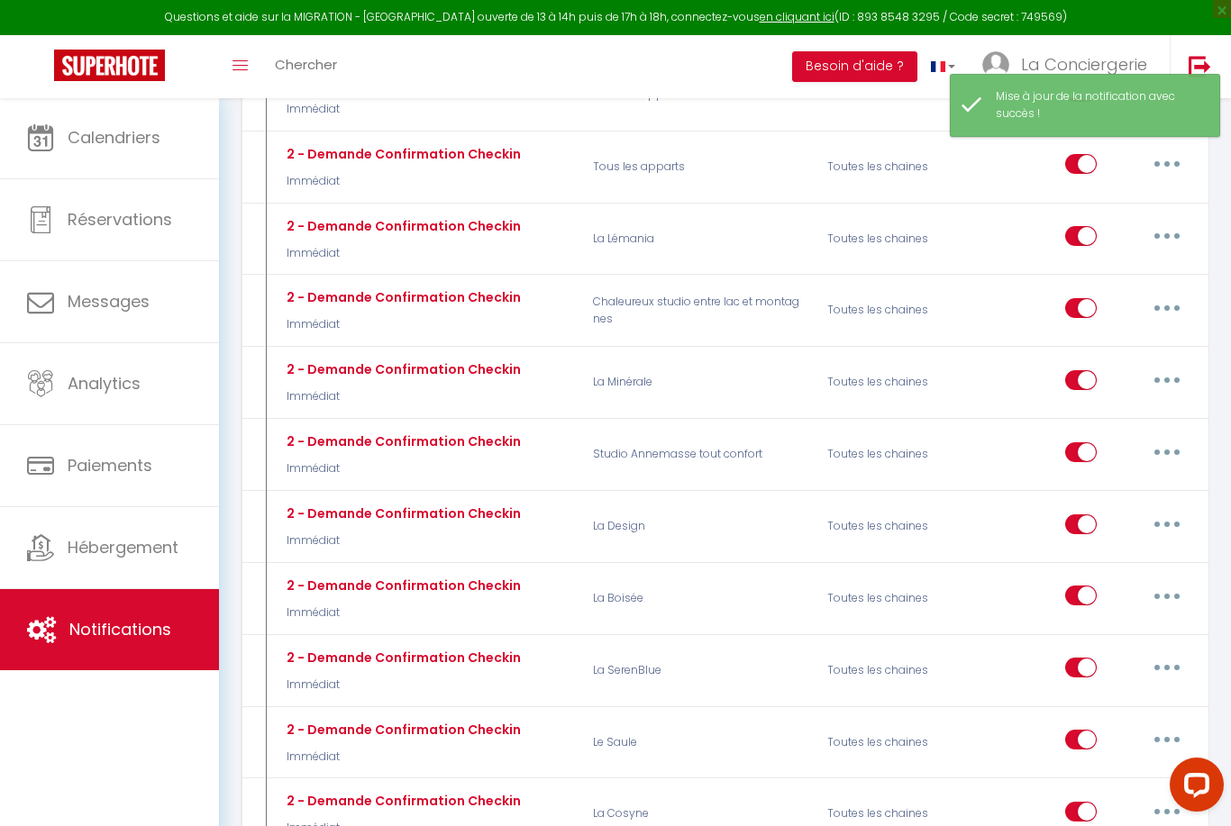
select select
checkbox input "false"
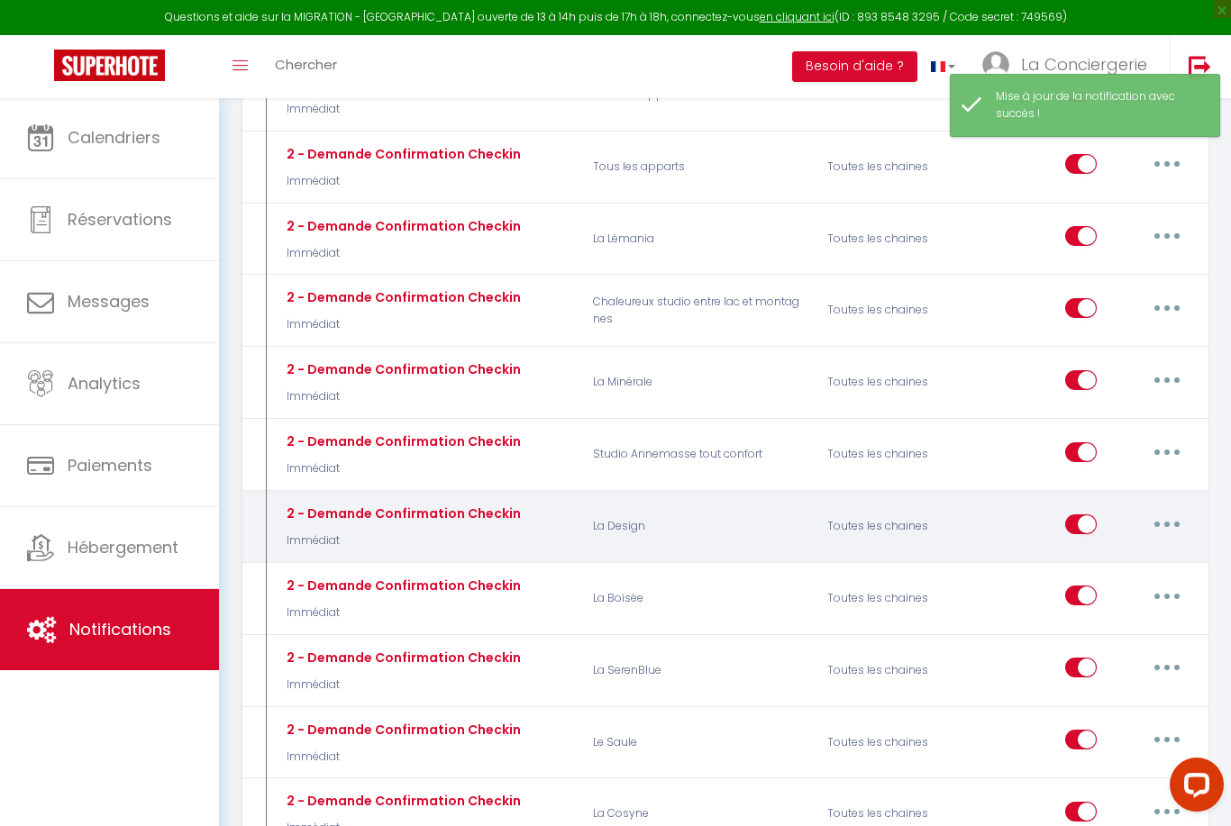
click at [1176, 510] on button "button" at bounding box center [1166, 524] width 50 height 29
click at [1118, 549] on link "Editer" at bounding box center [1119, 564] width 133 height 31
type input "2 - Demande Confirmation Checkin"
select select "Immédiat"
select select "if_booking_is_paid"
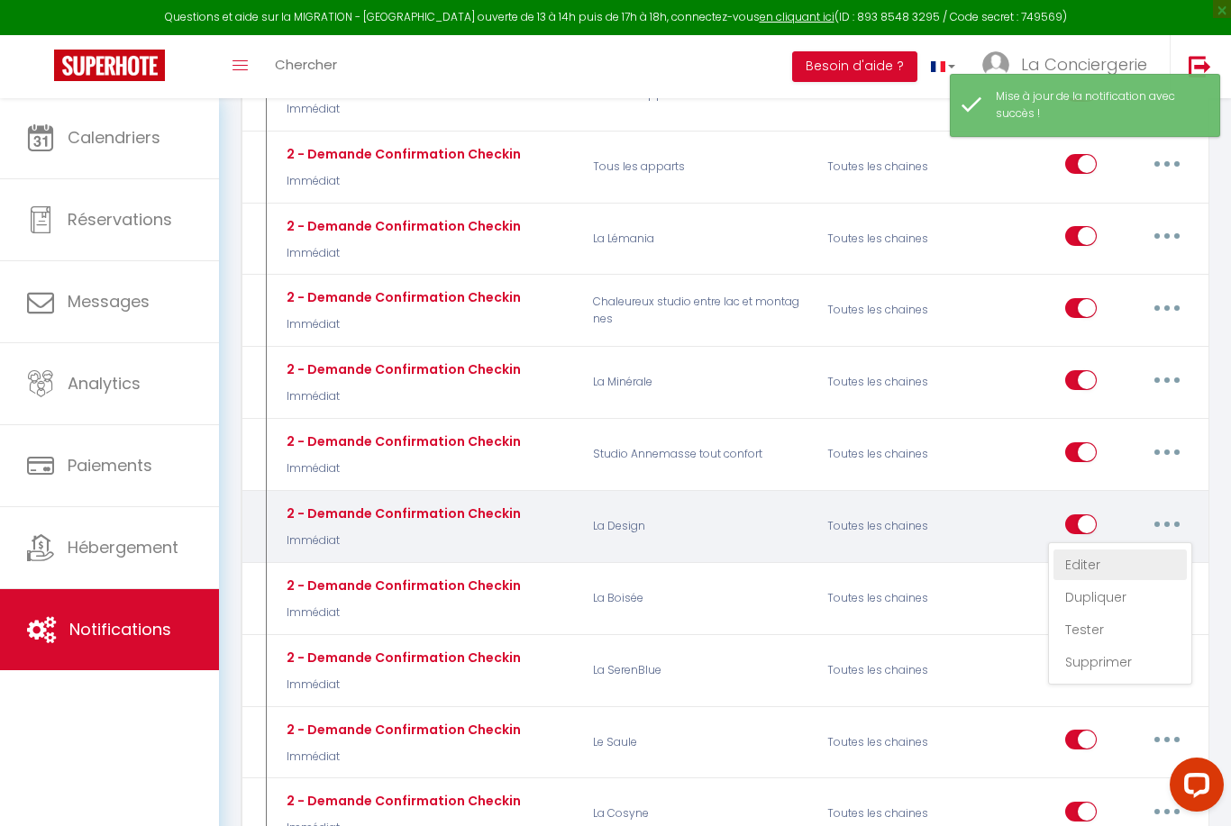
checkbox input "true"
checkbox input "false"
radio input "true"
type input "Procédure pour le checkin - [RENTAL:NAME]"
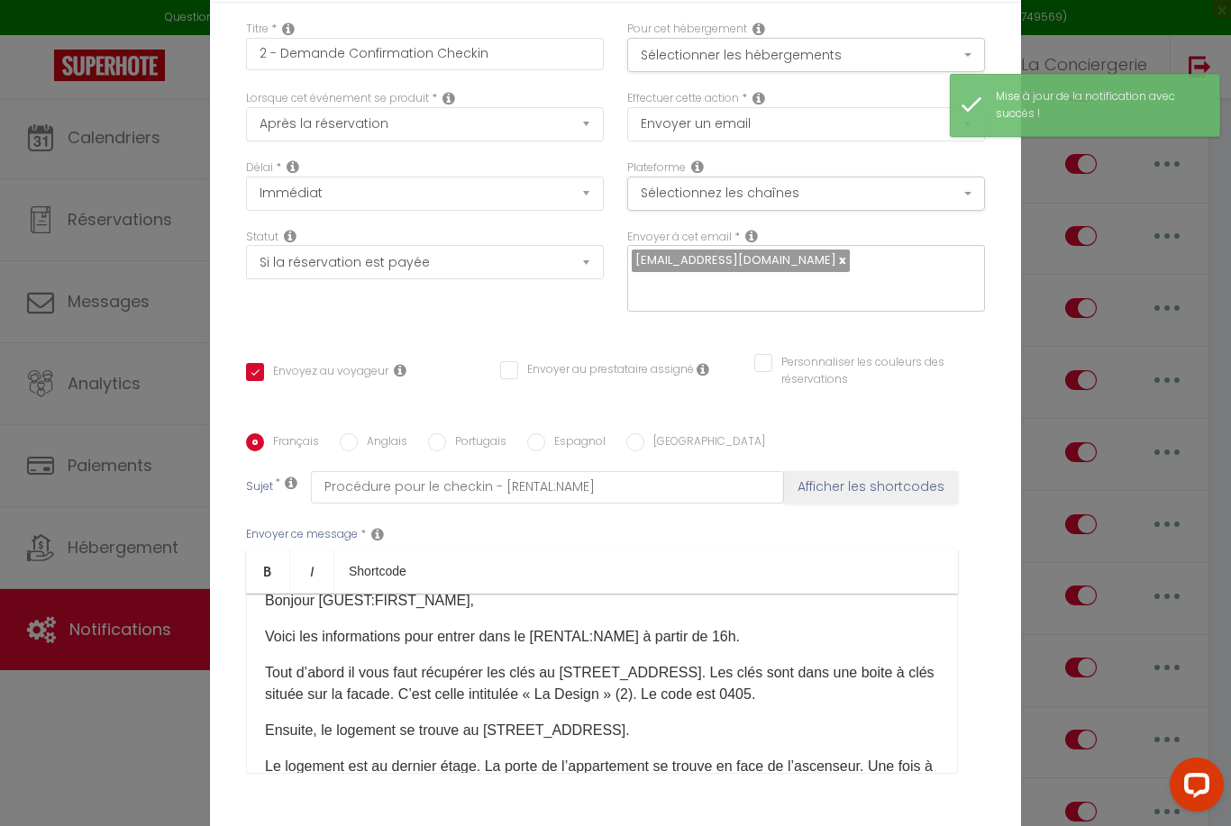
click at [344, 433] on input "Anglais" at bounding box center [349, 442] width 18 height 18
radio input "true"
checkbox input "true"
checkbox input "false"
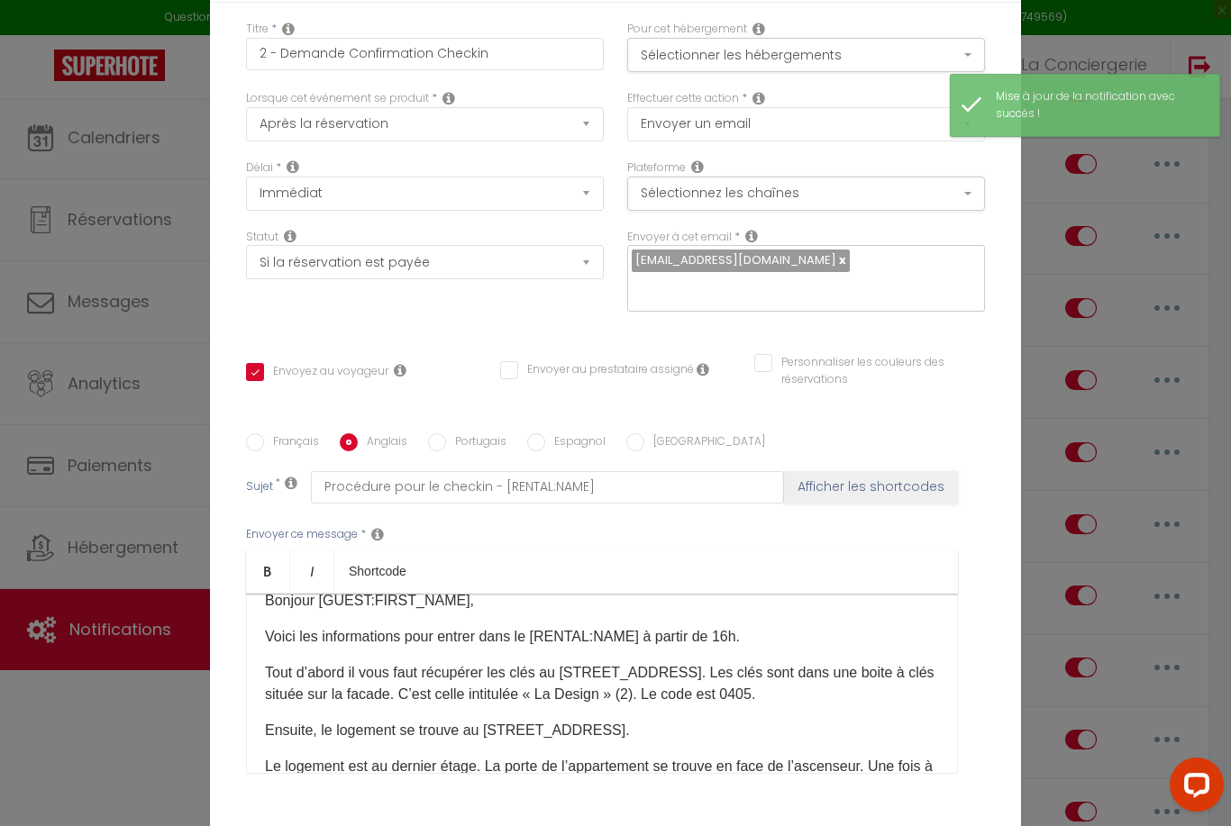
type input "Checkin procedure - [RENTAL:NAME]"
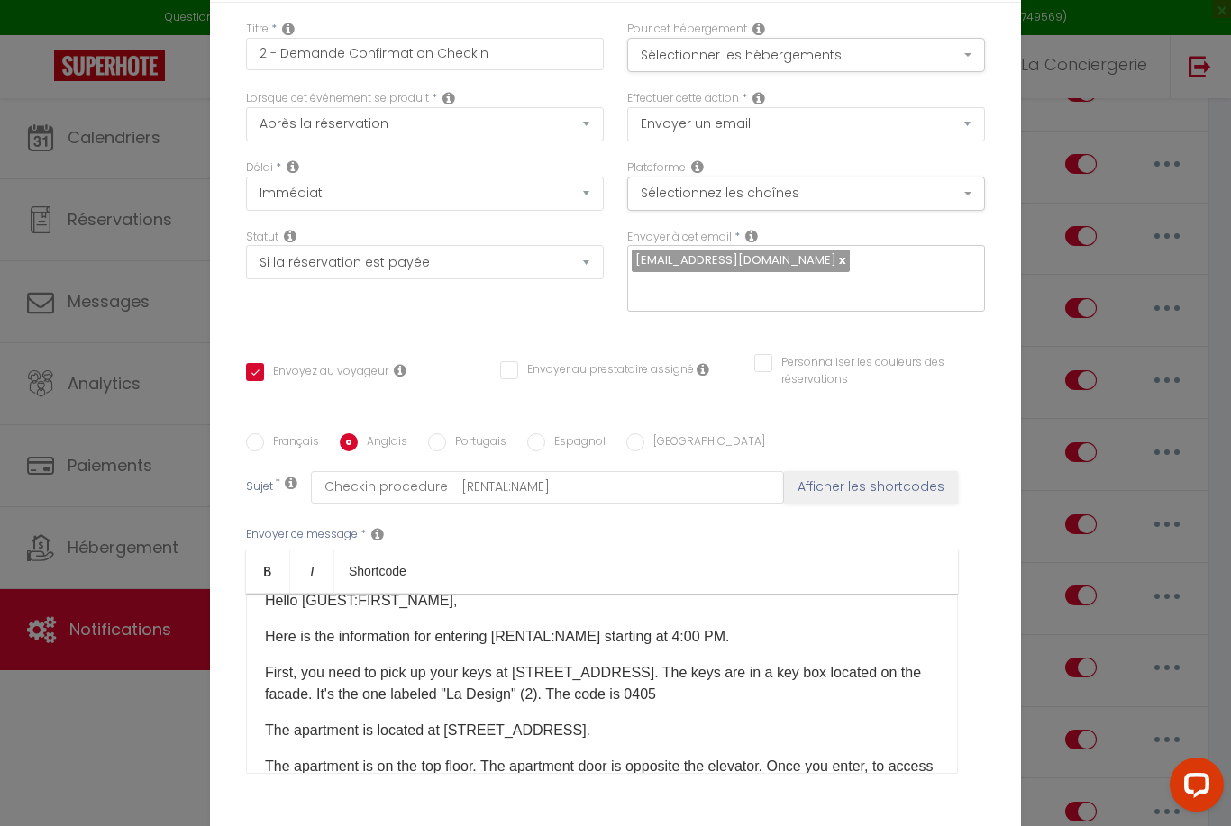
click at [805, 662] on p "First, you need to pick up your keys at [STREET_ADDRESS]. The keys are in a key…" at bounding box center [602, 683] width 674 height 43
click at [813, 751] on div "Français Anglais Portugais Espagnol Italien Sujet * Checkin procedure - [RENTAL…" at bounding box center [615, 614] width 739 height 417
checkbox input "true"
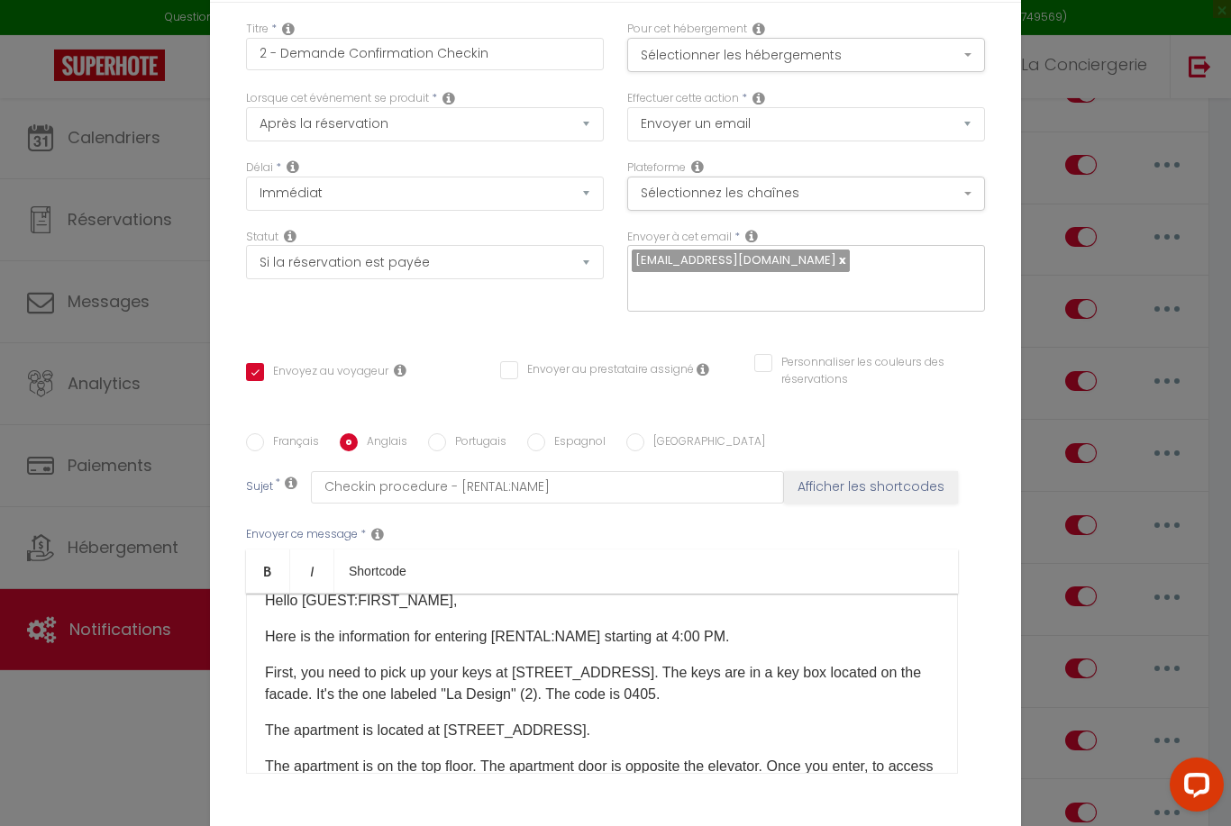
checkbox input "false"
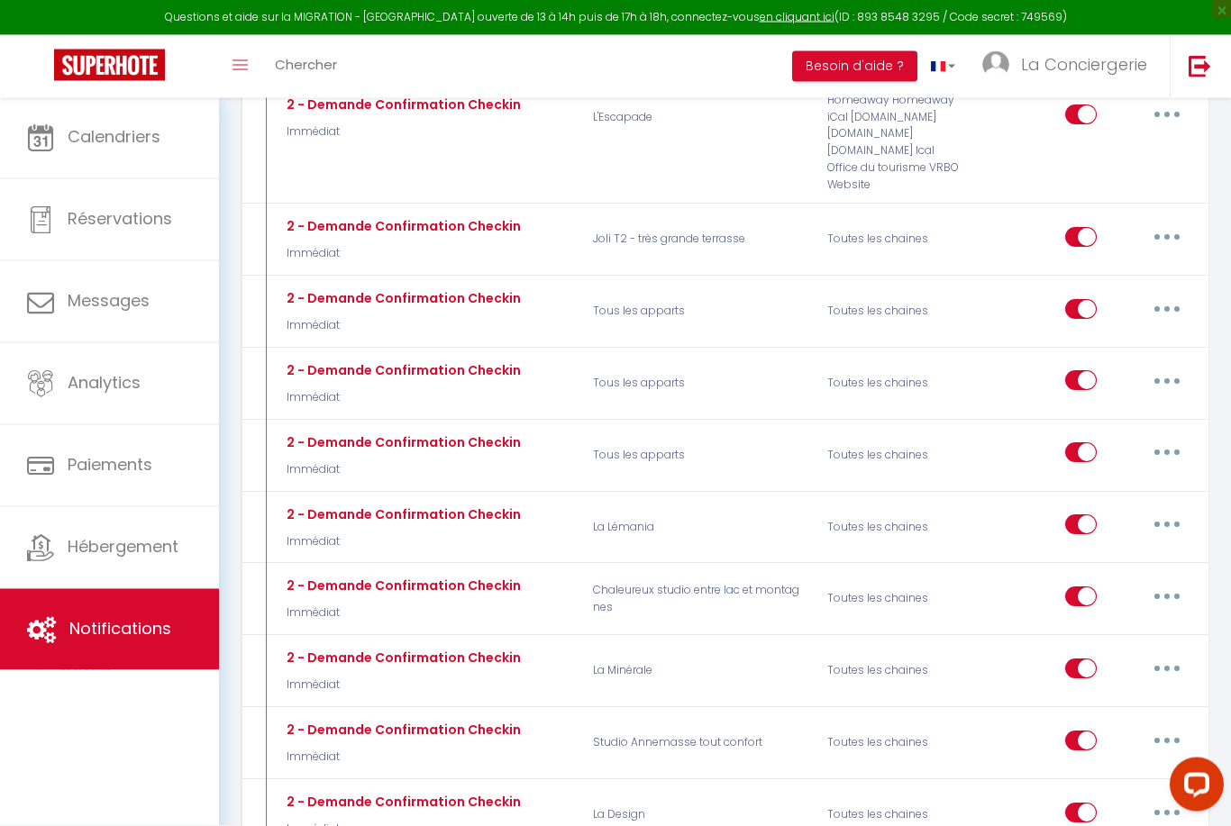
scroll to position [5141, 0]
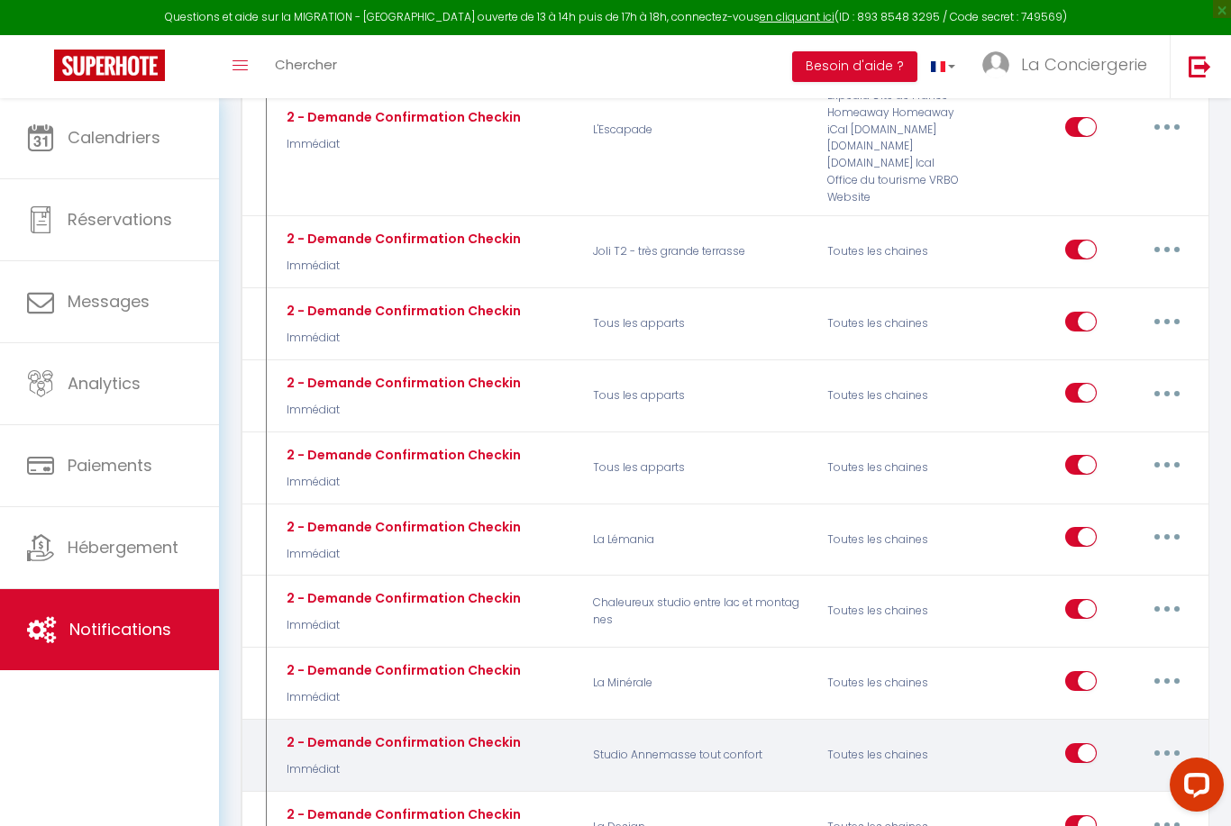
click at [1181, 739] on button "button" at bounding box center [1166, 753] width 50 height 29
click at [1131, 778] on link "Editer" at bounding box center [1119, 793] width 133 height 31
type input "2 - Demande Confirmation Checkin"
select select "Immédiat"
select select "if_booking_is_paid"
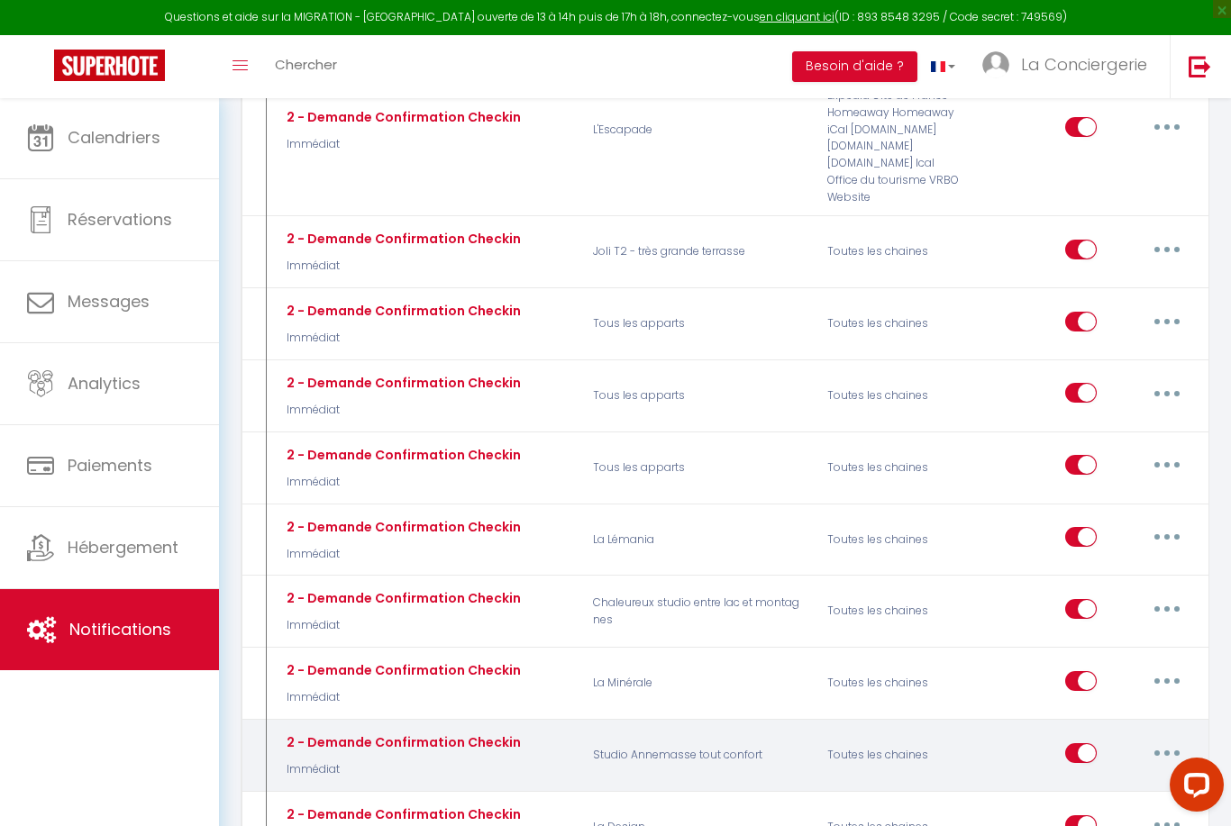
checkbox input "true"
checkbox input "false"
radio input "true"
type input "Procédure pour le checkin - [RENTAL:NAME]"
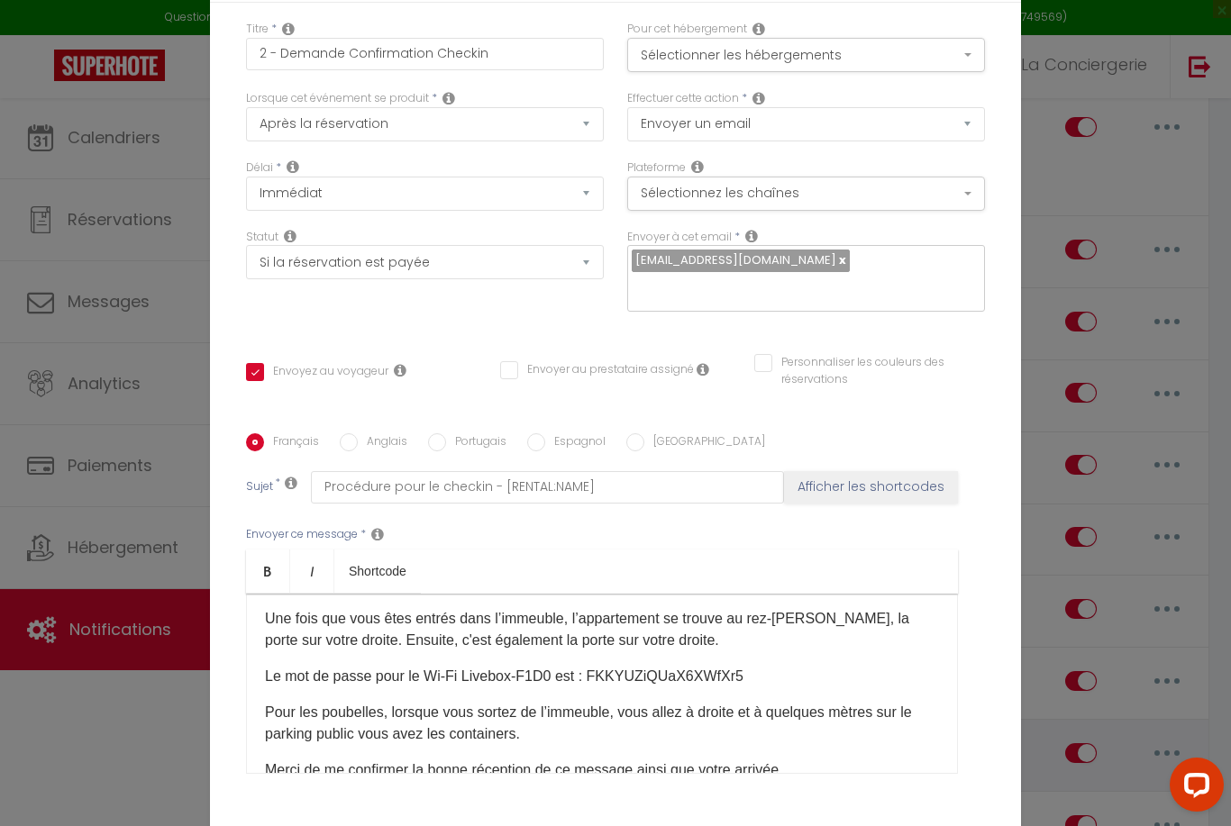
scroll to position [172, 0]
click at [275, 664] on p "Le mot de passe pour le Wi-Fi Livebox-F1D0 est : FKKYUZiQUaX6XWfXr5" at bounding box center [602, 675] width 674 height 22
click at [278, 664] on p "Le mot de passe pour le Wi-Fi Livebox-F1D0 est : FKKYUZiQUaX6XWfXr5" at bounding box center [602, 675] width 674 height 22
click at [285, 664] on p "Le mot de passe pour le Wi-Fi Livebox-F1D0 est : FKKYUZiQUaX6XWfXr5" at bounding box center [602, 675] width 674 height 22
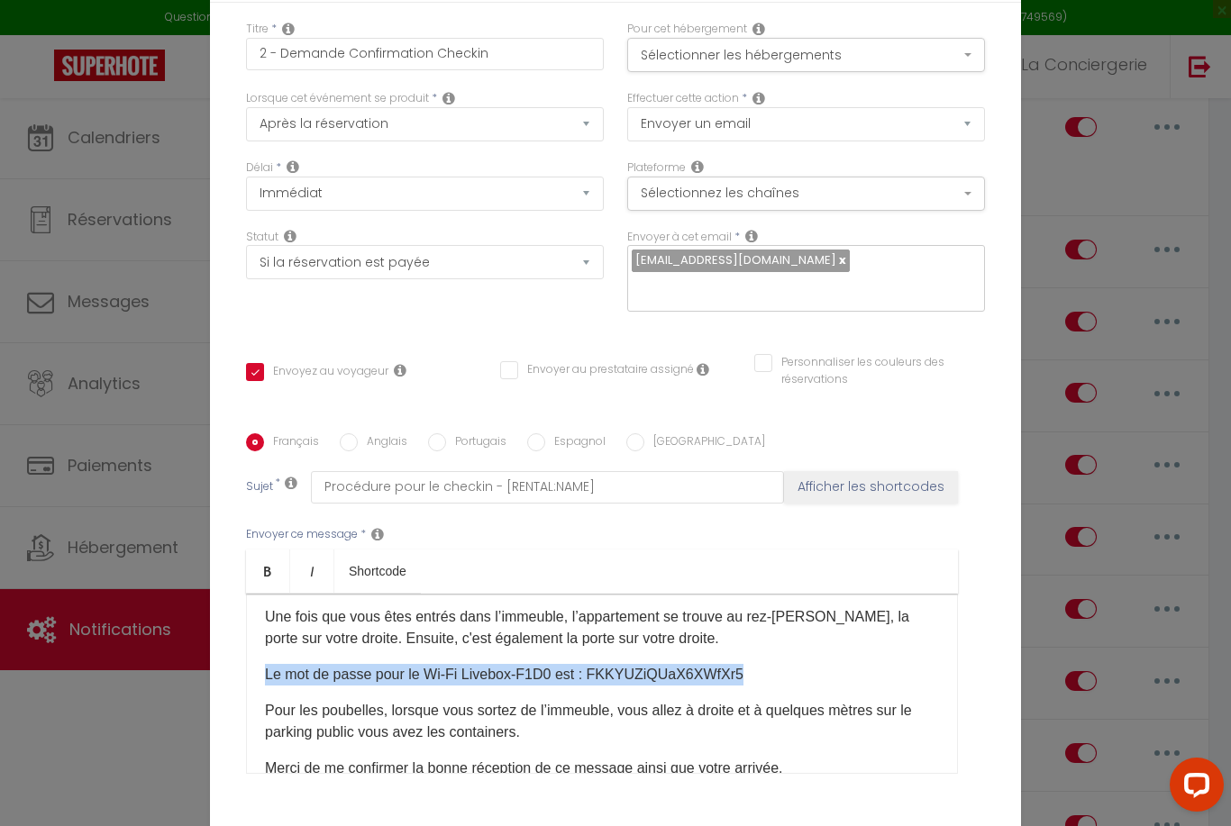
copy p "Le mot de passe pour le Wi-Fi Livebox-F1D0 est : FKKYUZiQUaX6XWfXr5"
click at [413, 728] on div "Titre * 2 - Demande Confirmation Checkin Pour cet hébergement Sélectionner les …" at bounding box center [615, 434] width 811 height 862
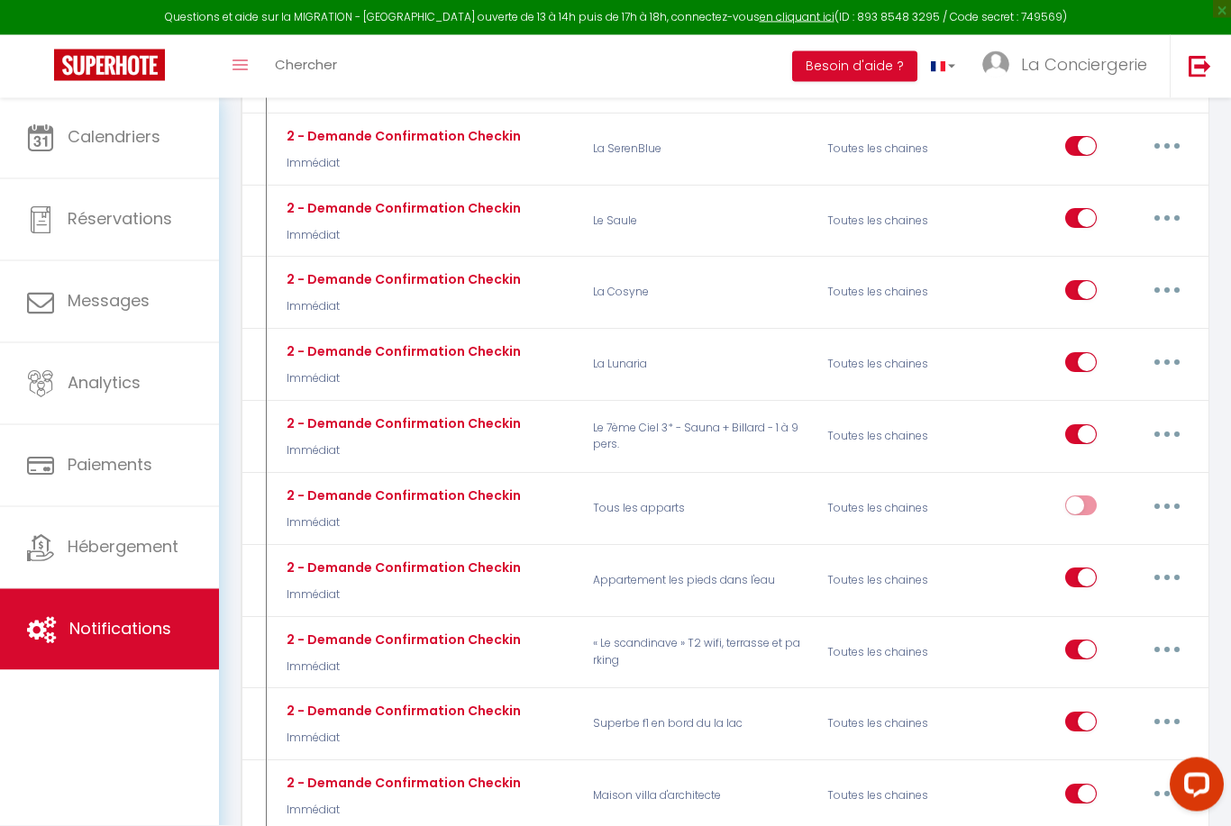
scroll to position [5964, 0]
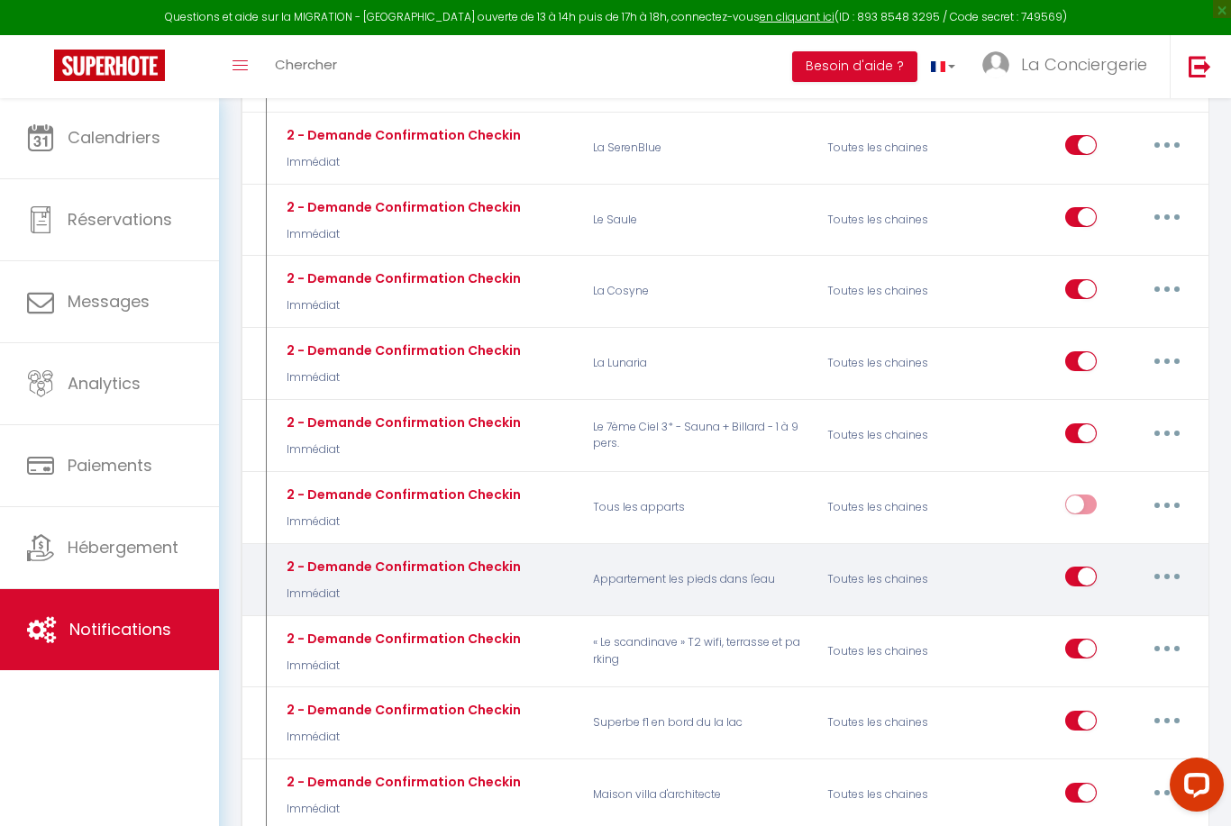
click at [1167, 574] on icon "button" at bounding box center [1166, 576] width 5 height 5
click at [1113, 603] on link "Editer" at bounding box center [1119, 618] width 133 height 31
checkbox input "true"
checkbox input "false"
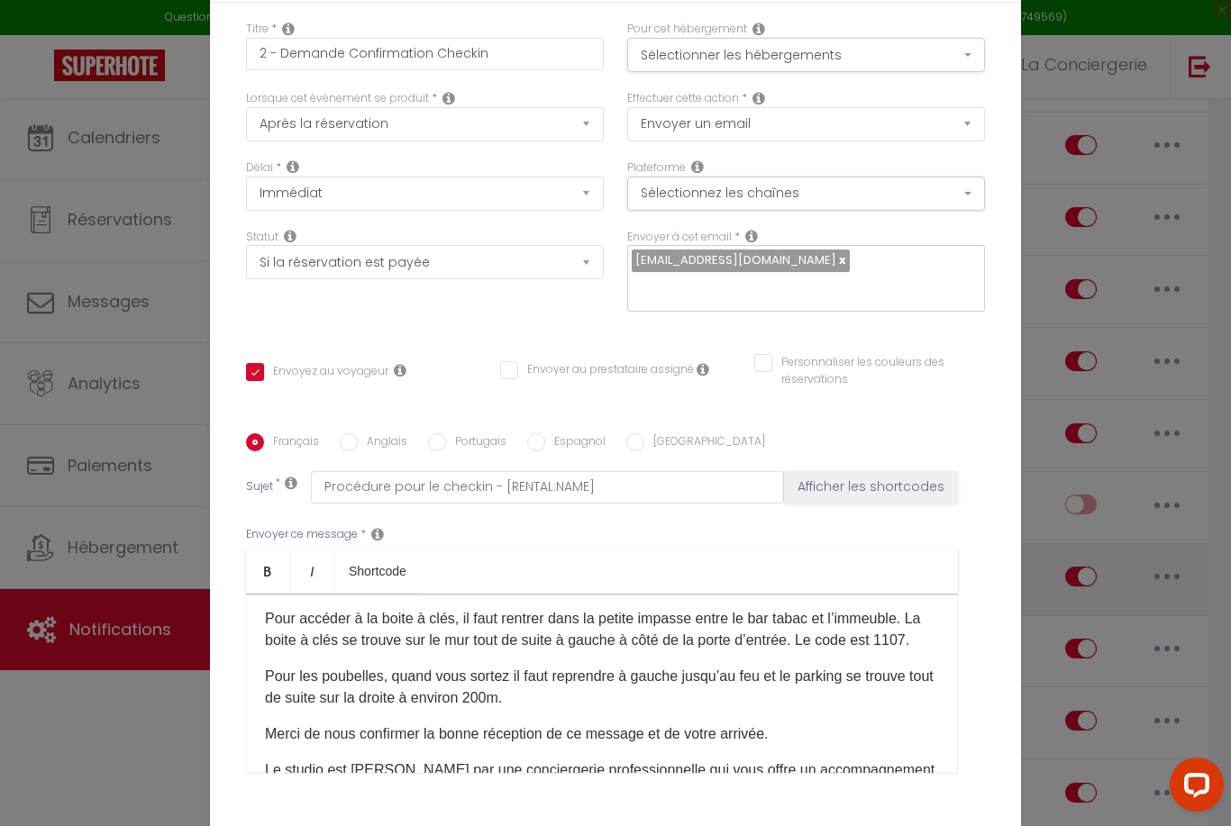
scroll to position [139, 0]
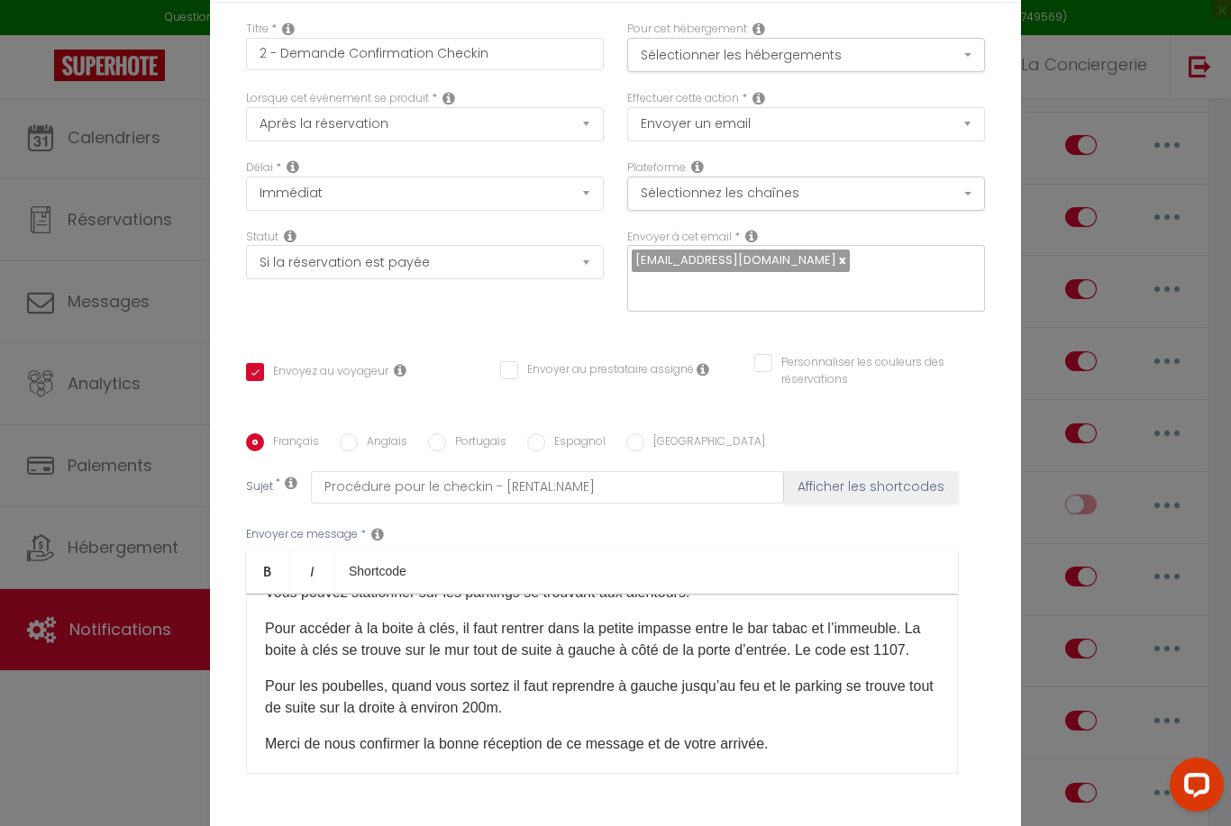
click at [304, 618] on p "Pour accéder à la boite à clés, il faut rentrer dans la petite impasse entre le…" at bounding box center [602, 639] width 674 height 43
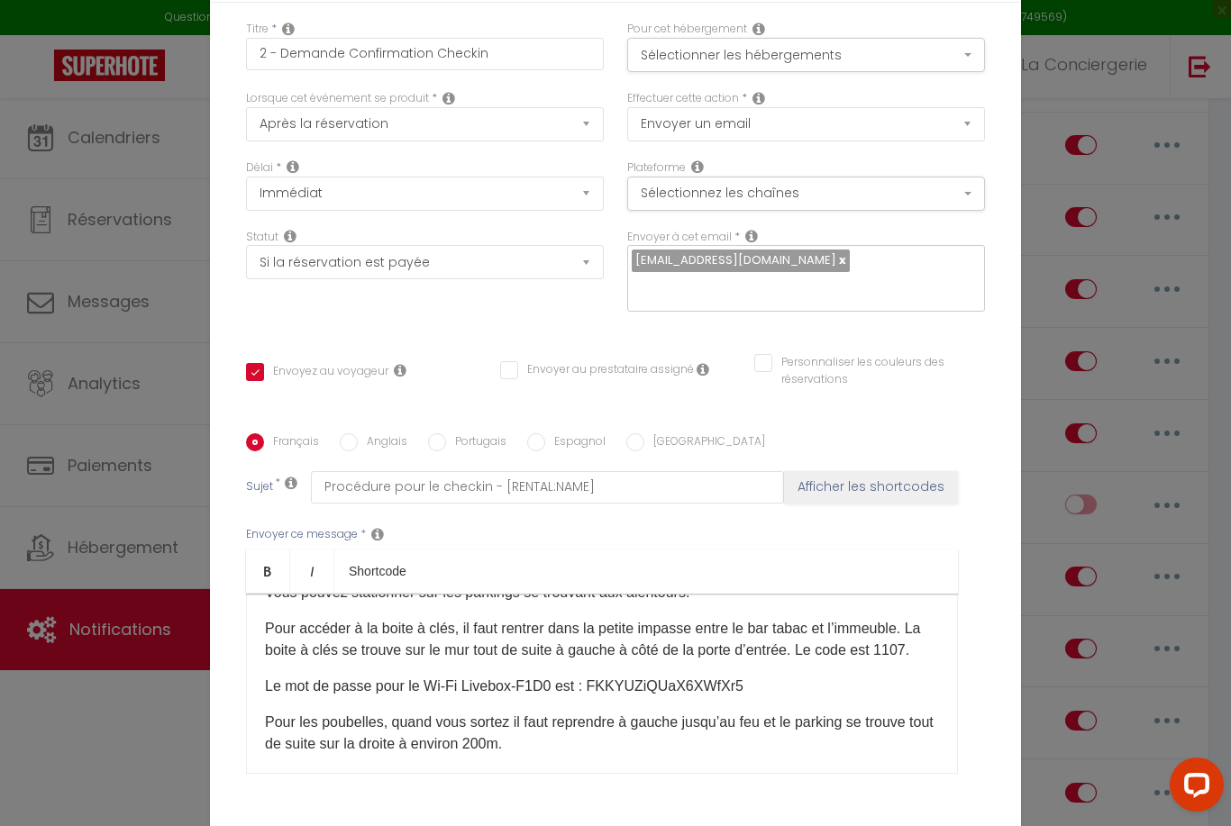
scroll to position [5902, 0]
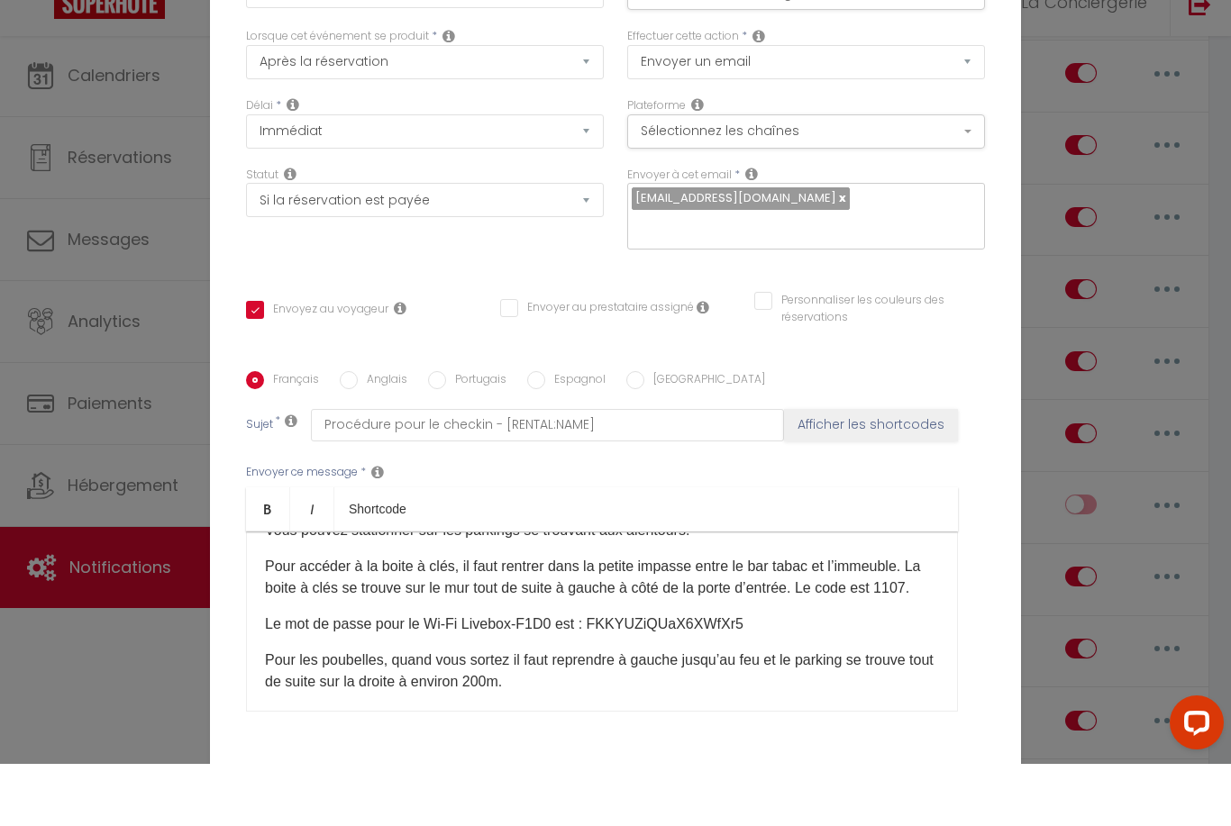
click at [549, 676] on p "Le mot de passe pour le Wi-Fi Livebox-F1D0 est : FKKYUZiQUaX6XWfXr5 ​" at bounding box center [602, 687] width 674 height 22
click at [687, 676] on p "Le mot de passe pour le Wi-Fi Livebox-5EE0 est : FKKYUZiQUaX6XWfXr5 ​" at bounding box center [602, 687] width 674 height 22
click at [268, 594] on div "Bonjour [GUEST:FIRST_NAME], Voici les informations pour entrer dans le [RENTAL:…" at bounding box center [602, 684] width 712 height 180
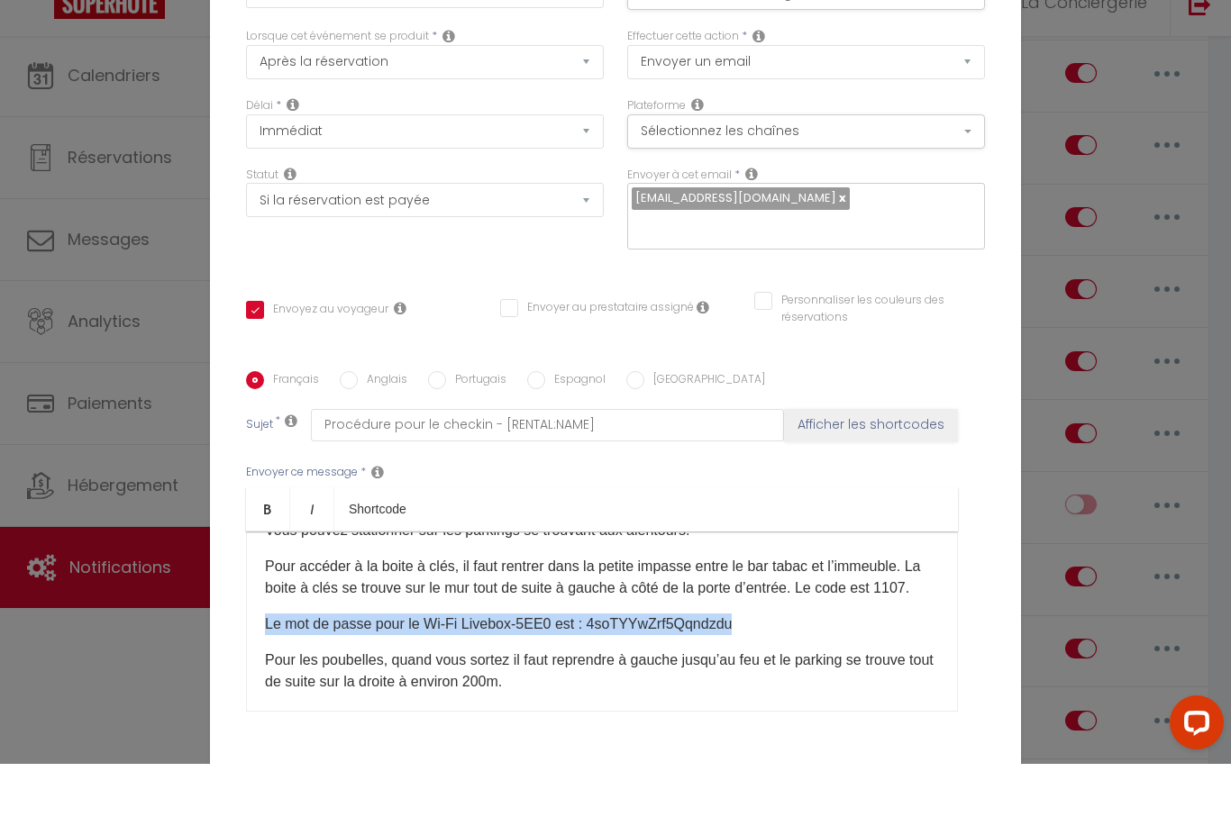
copy p "Le mot de passe pour le Wi-Fi Livebox-5EE0 est : 4soTYYwZrf5Qqndzdu ​"
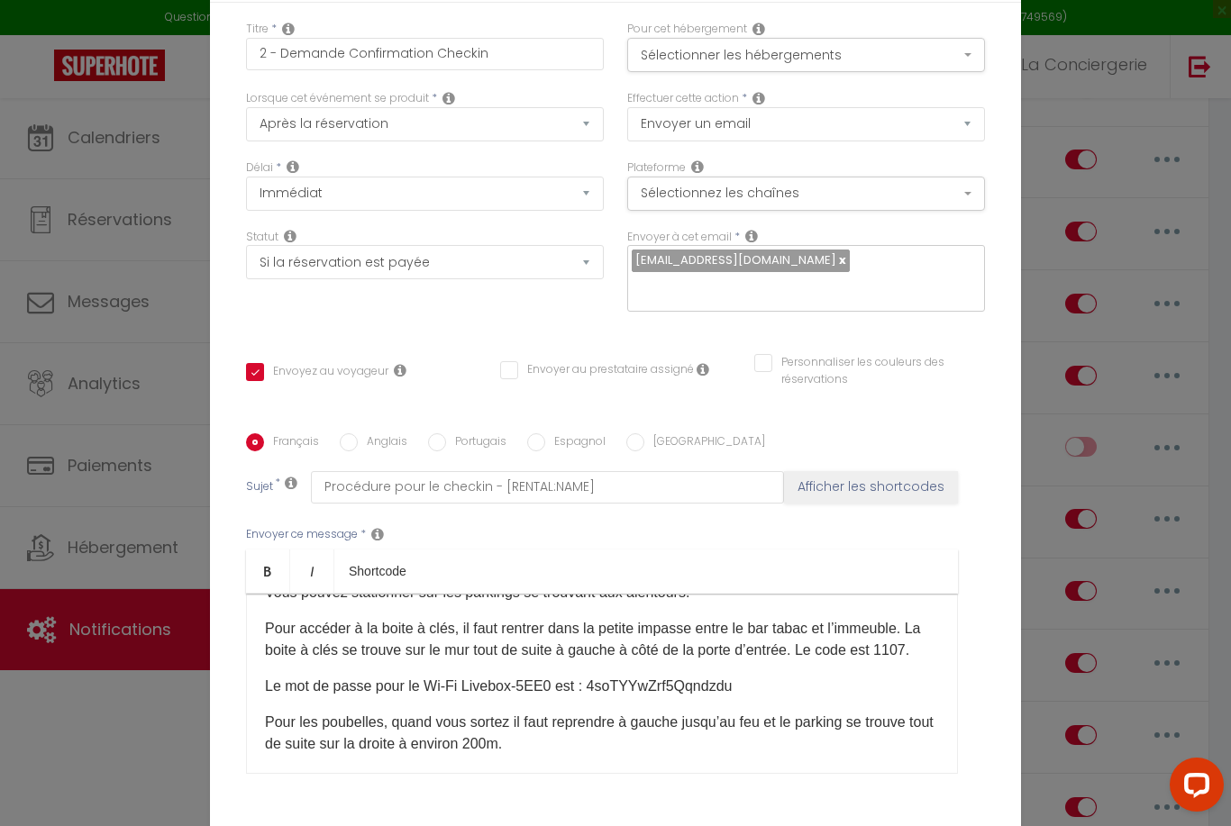
click at [459, 661] on p "Pour accéder à la boite à clés, il faut rentrer dans la petite impasse entre le…" at bounding box center [602, 639] width 674 height 43
click at [345, 451] on input "Anglais" at bounding box center [349, 442] width 18 height 18
radio input "true"
checkbox input "true"
checkbox input "false"
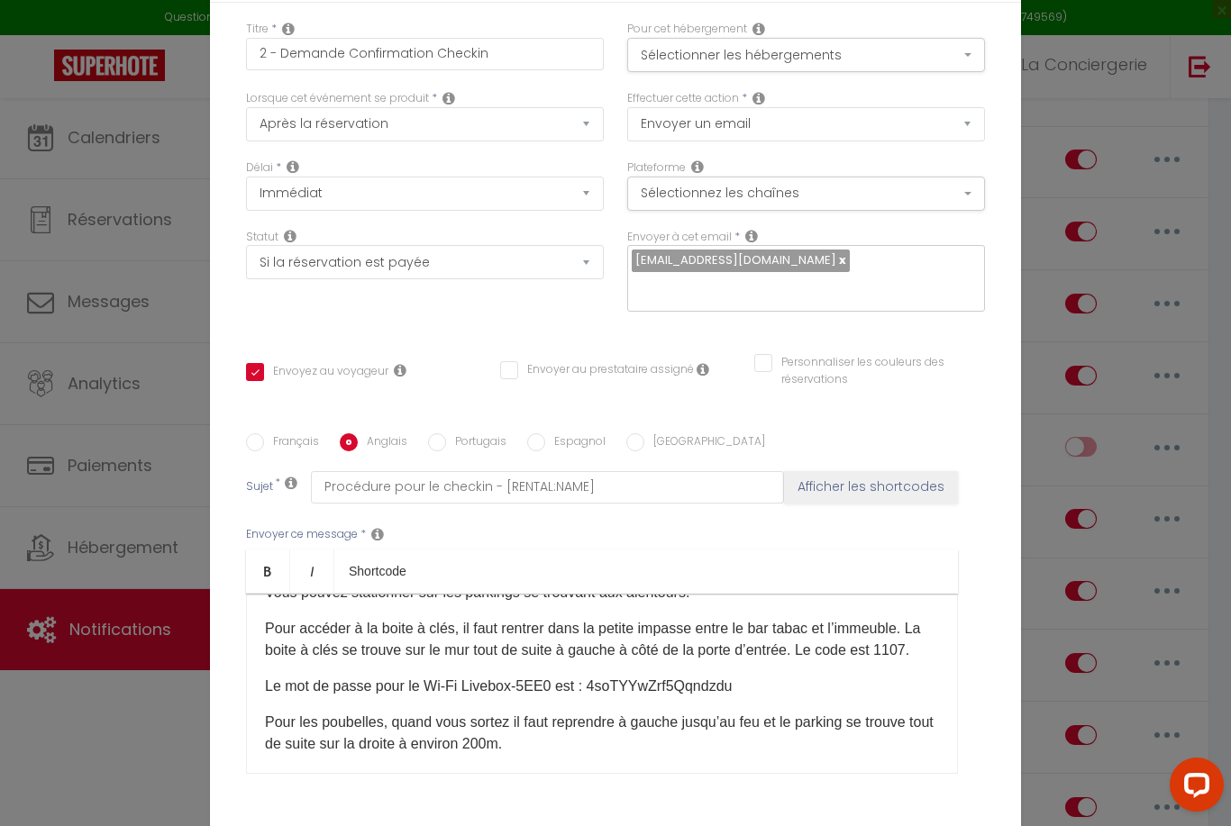
checkbox input "false"
type input "Checkin procedure - [RENTAL:NAME]"
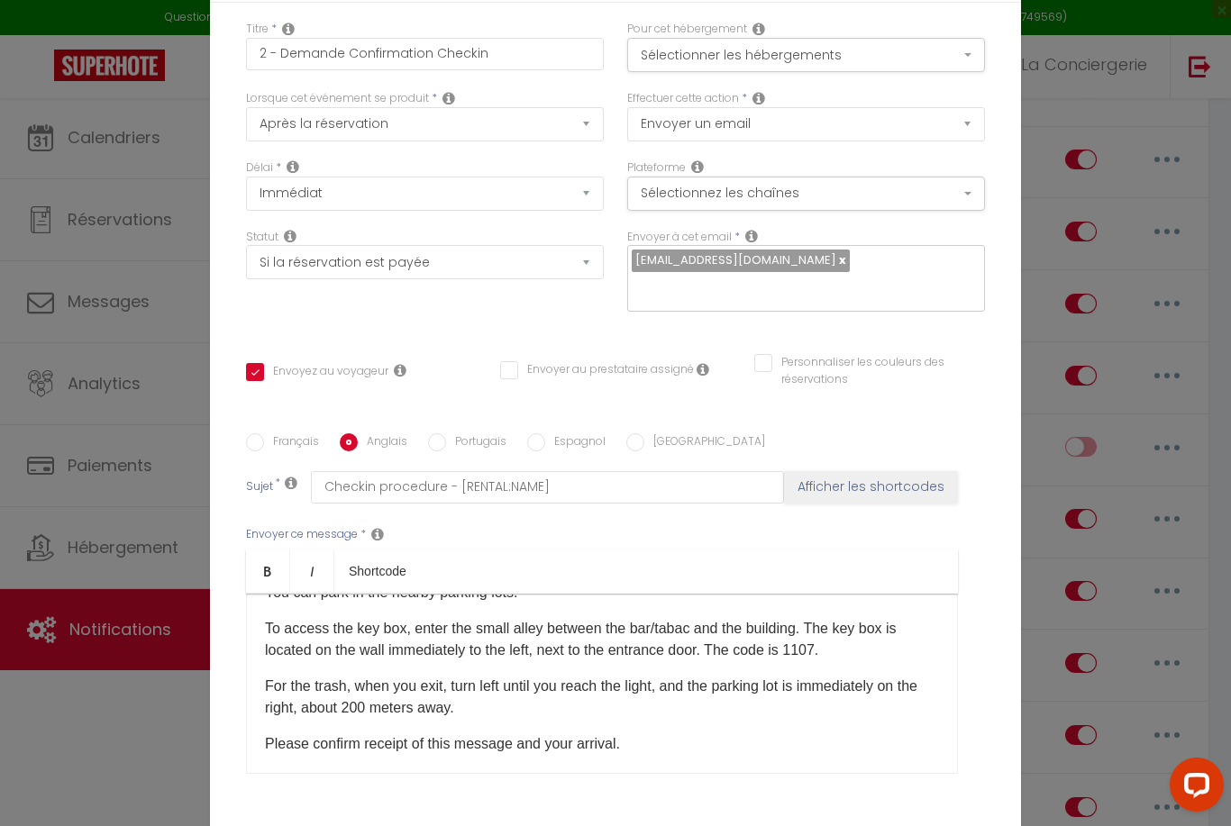
click at [876, 658] on p "To access the key box, enter the small alley between the bar/tabac and the buil…" at bounding box center [602, 639] width 674 height 43
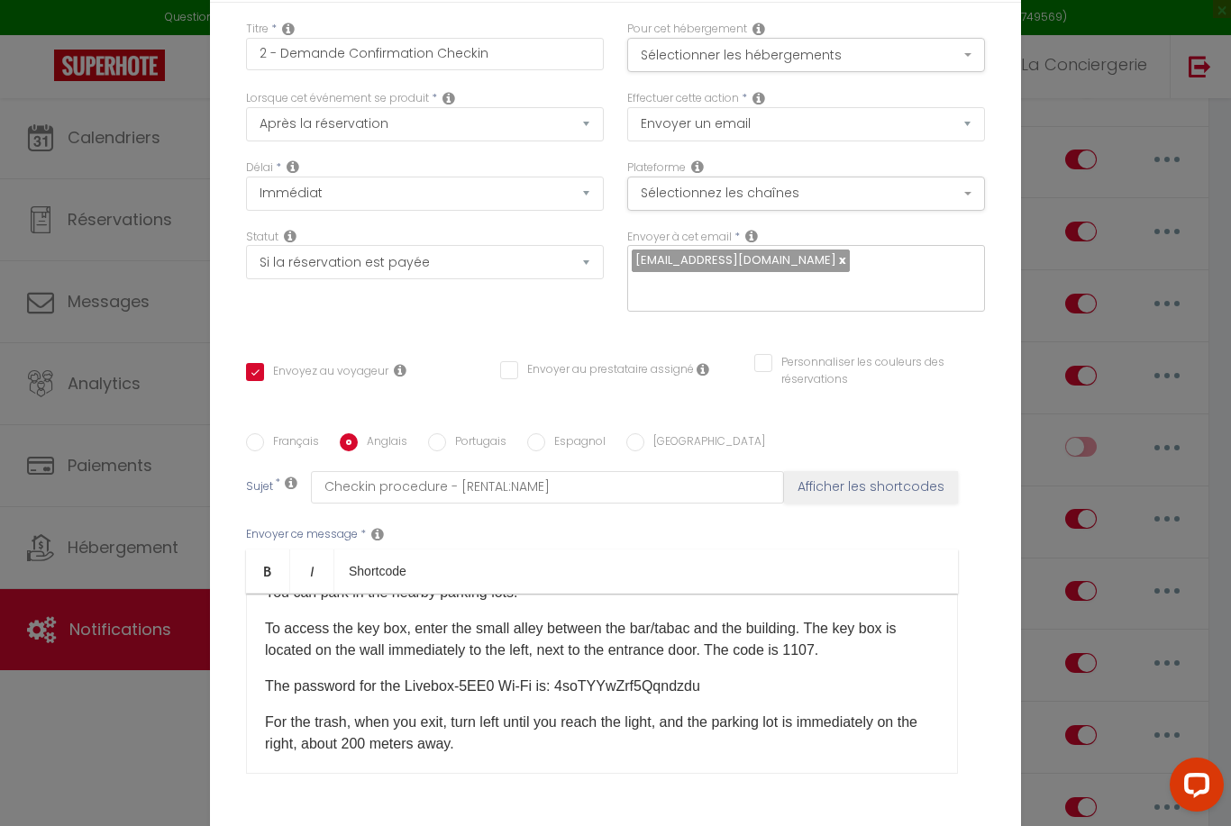
scroll to position [6262, 0]
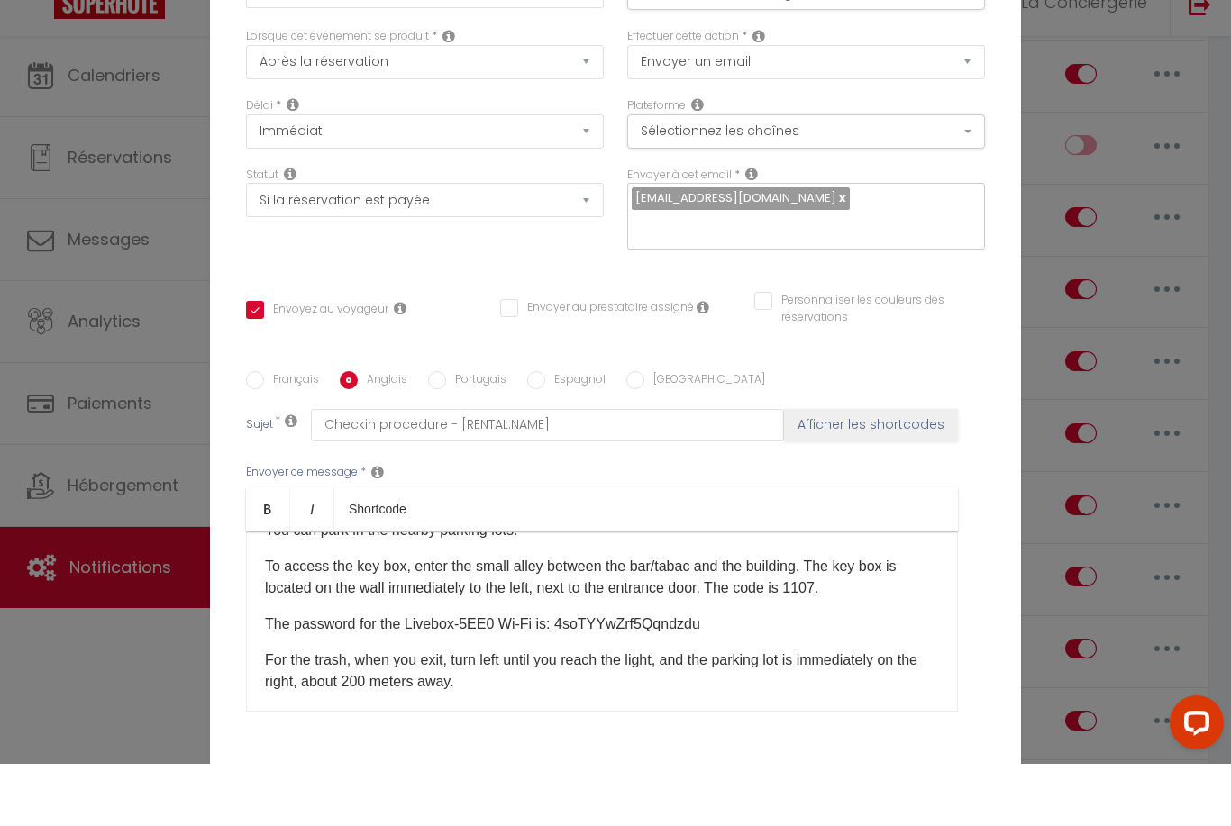
click at [598, 695] on div "Hello [GUEST:FIRST_NAME], Here is the information for entering [RENTAL:NAME] fr…" at bounding box center [602, 684] width 712 height 180
click at [587, 734] on div "Envoyer ce message * Bold Italic Shortcode Rich text editor Hello [GUEST:FIRST_…" at bounding box center [615, 650] width 739 height 293
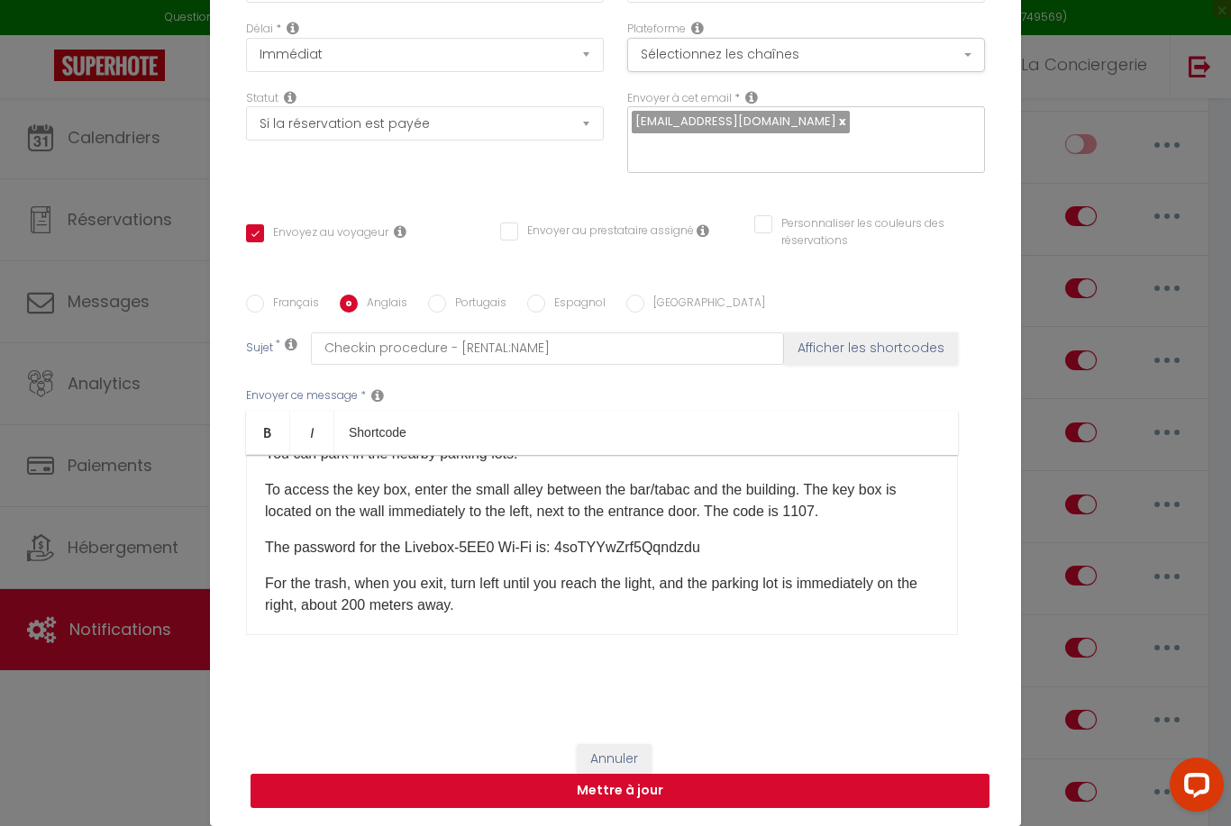
click at [704, 808] on button "Mettre à jour" at bounding box center [619, 791] width 739 height 34
checkbox input "true"
checkbox input "false"
